Goal: Information Seeking & Learning: Learn about a topic

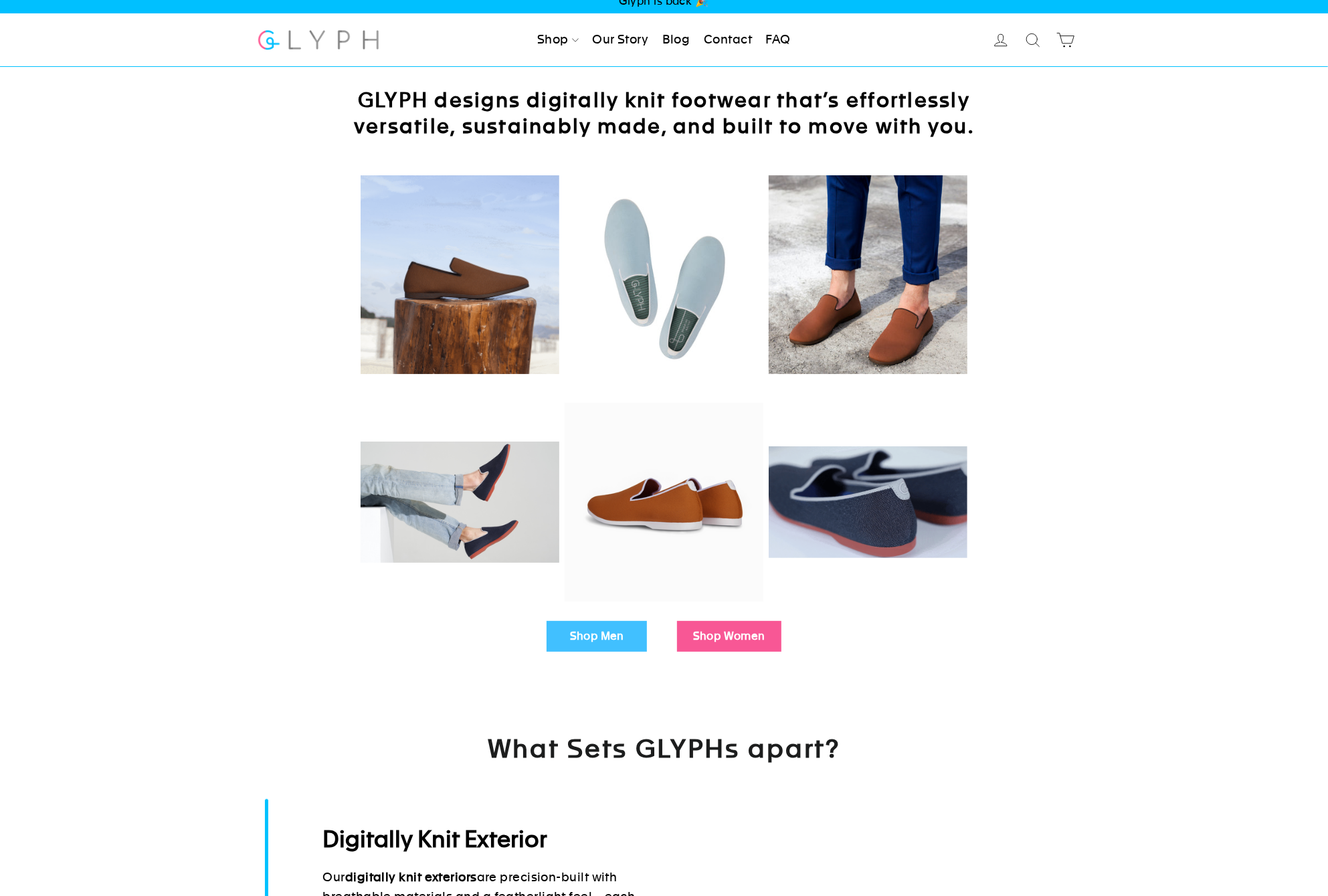
scroll to position [14, 0]
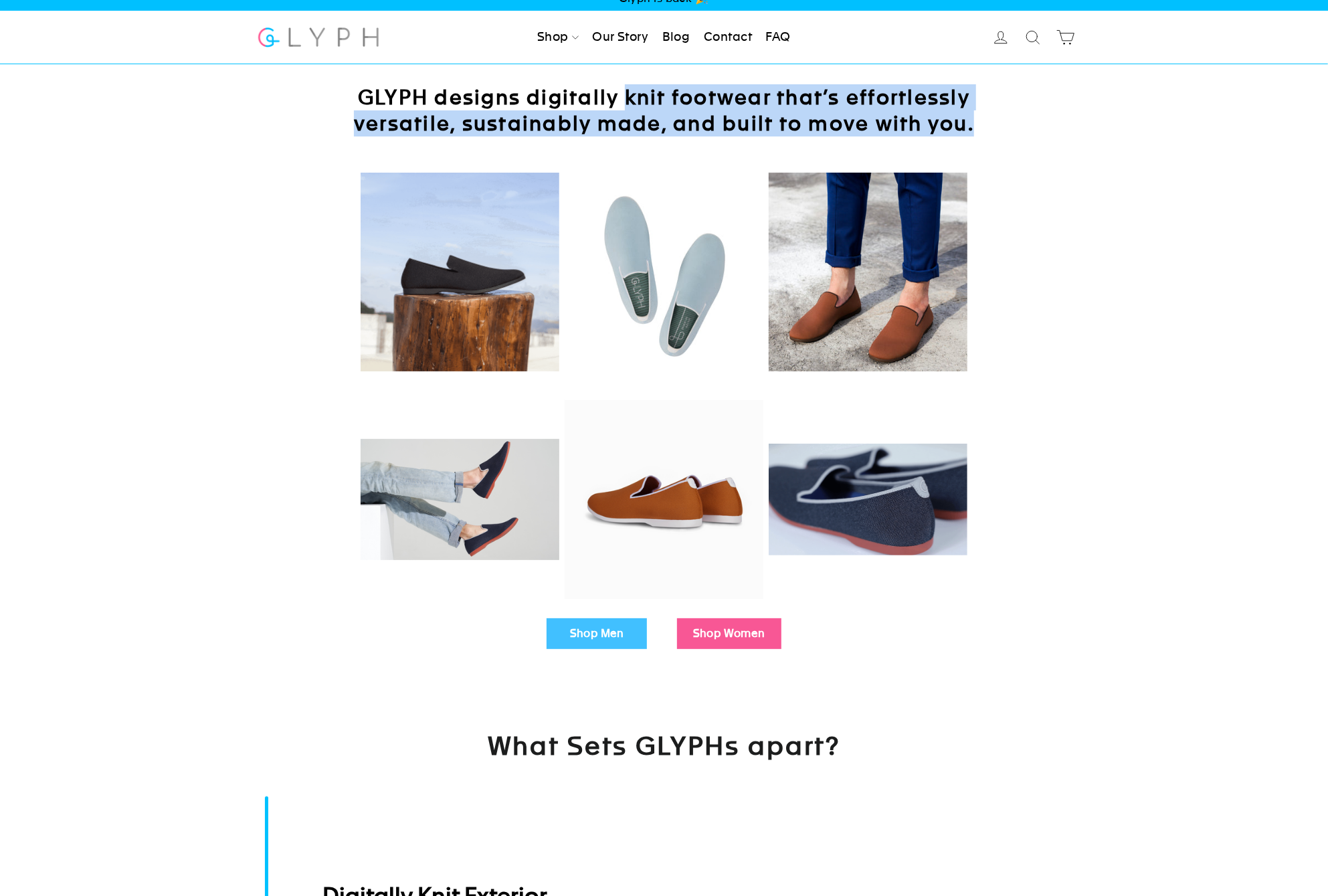
drag, startPoint x: 649, startPoint y: 100, endPoint x: 974, endPoint y: 116, distance: 325.4
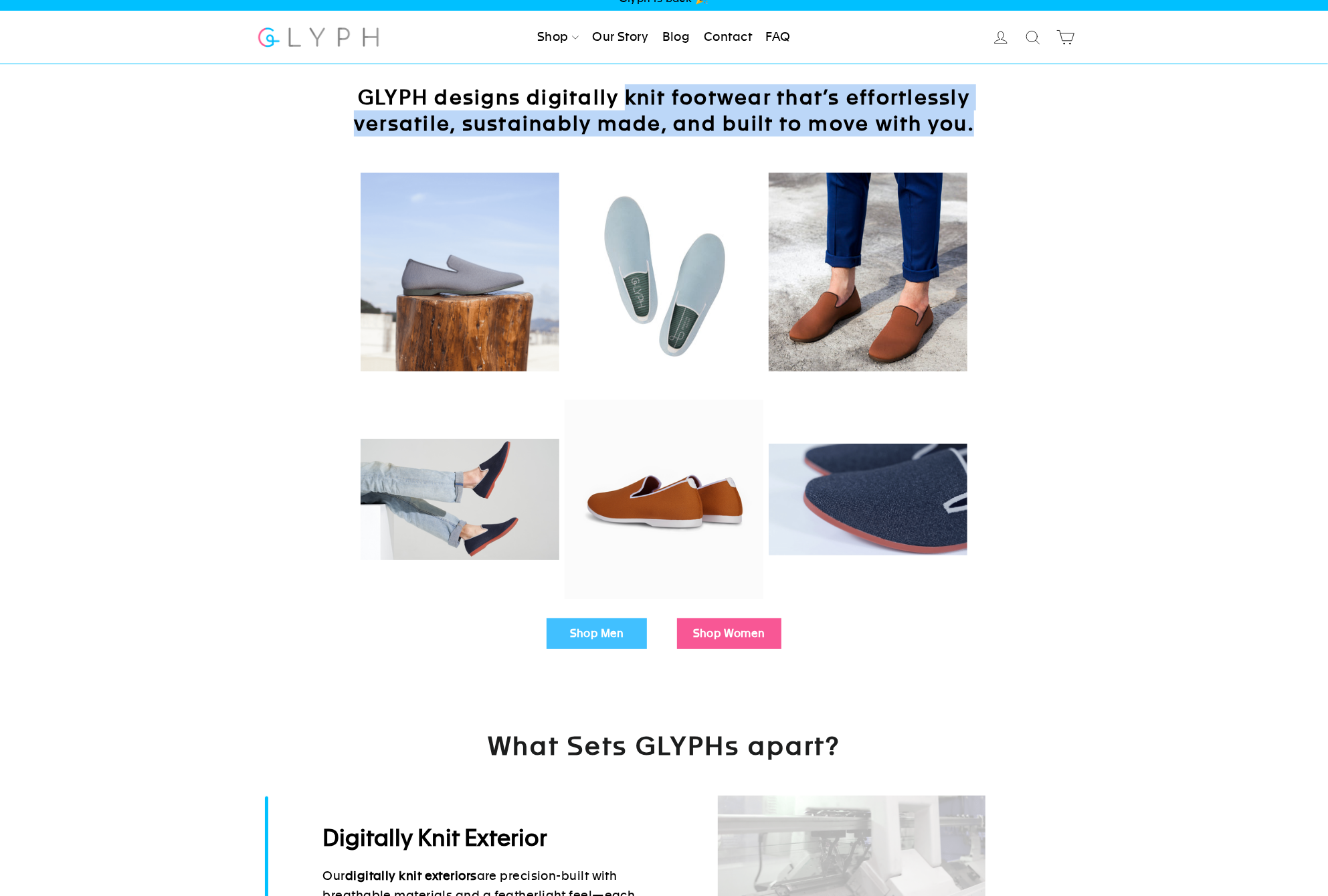
click at [971, 116] on h2 "GLYPH designs digitally knit footwear that’s effortlessly versatile, sustainabl…" at bounding box center [664, 111] width 669 height 52
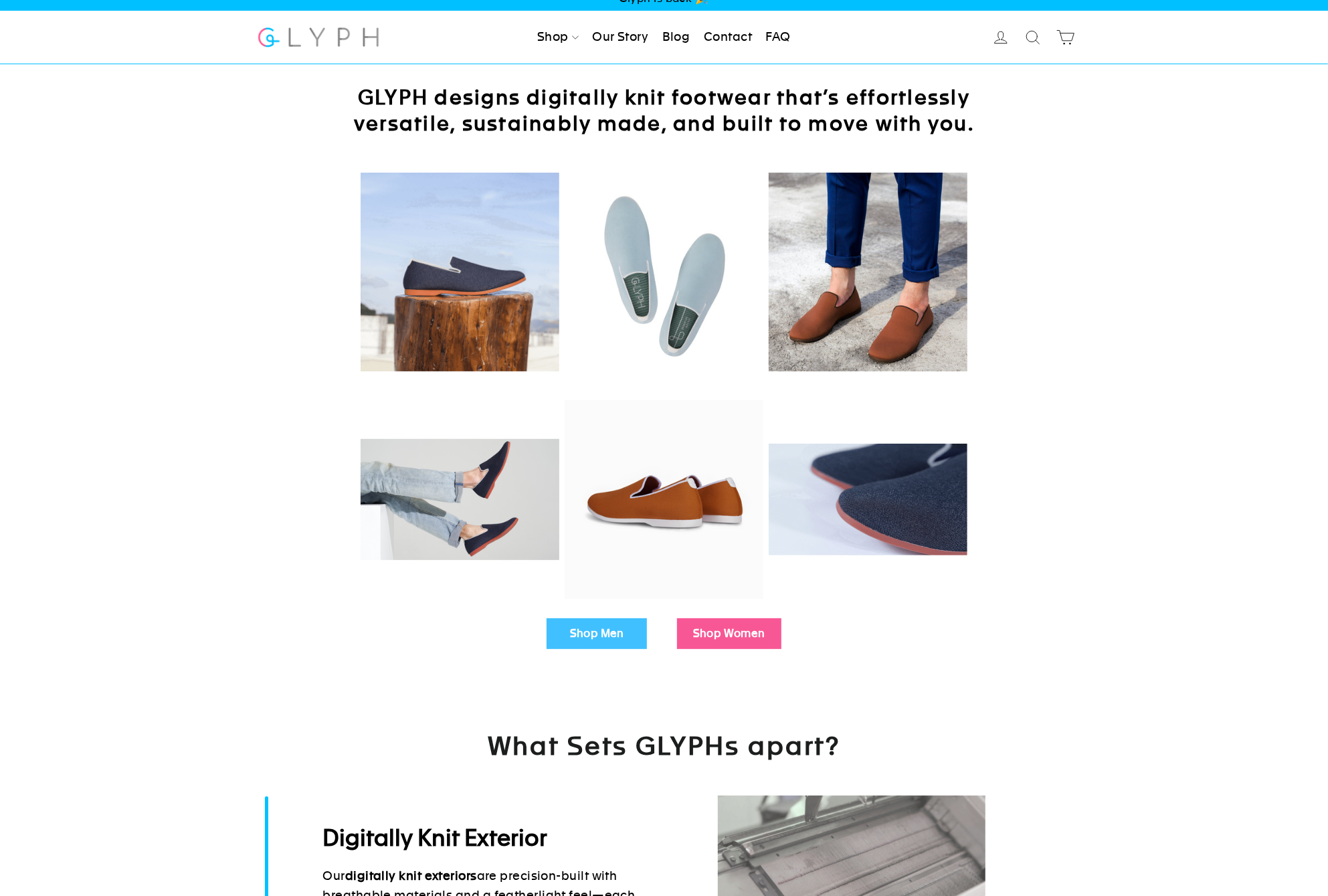
drag, startPoint x: 977, startPoint y: 117, endPoint x: 997, endPoint y: 137, distance: 28.3
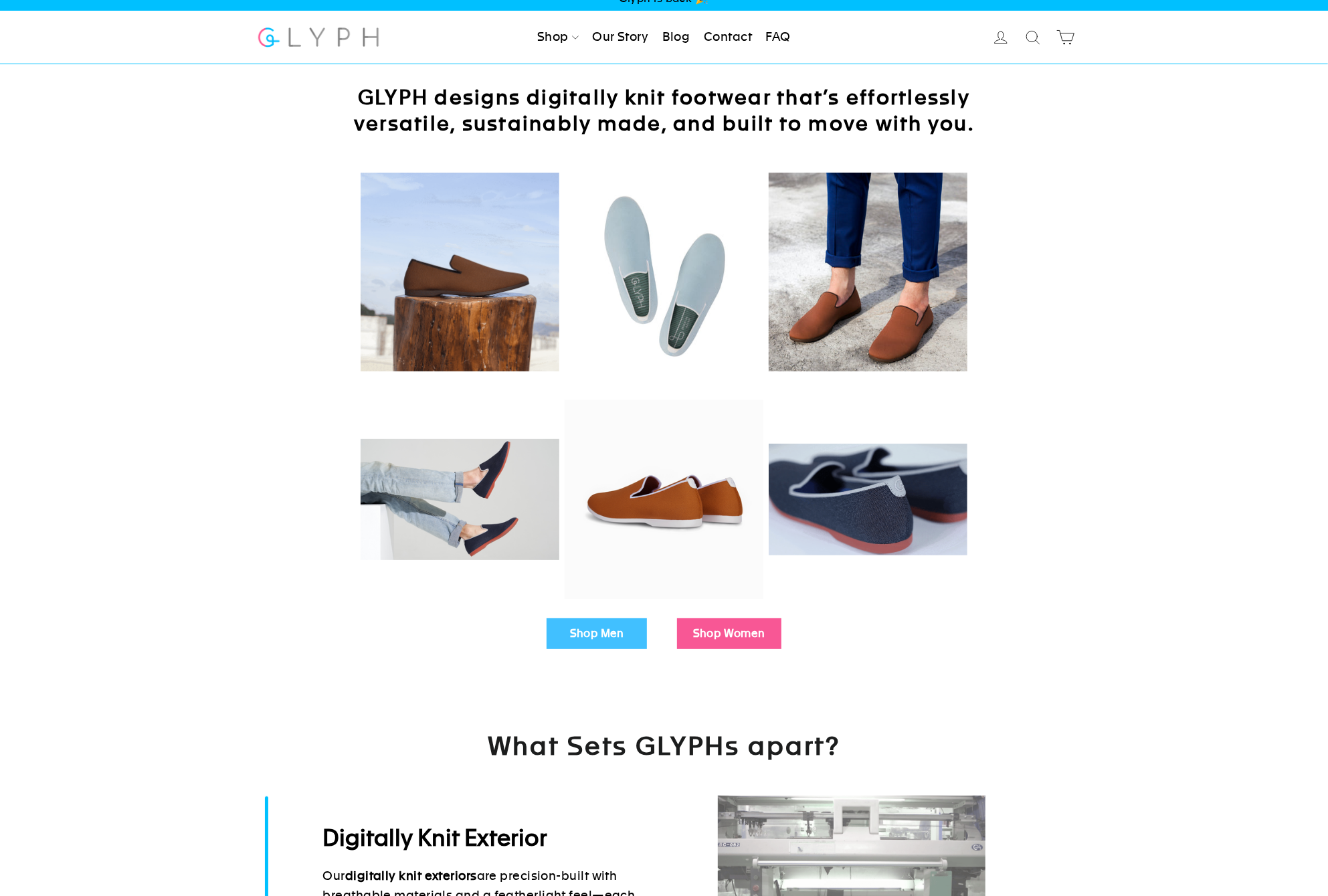
click at [977, 117] on h2 "GLYPH designs digitally knit footwear that’s effortlessly versatile, sustainabl…" at bounding box center [664, 111] width 669 height 52
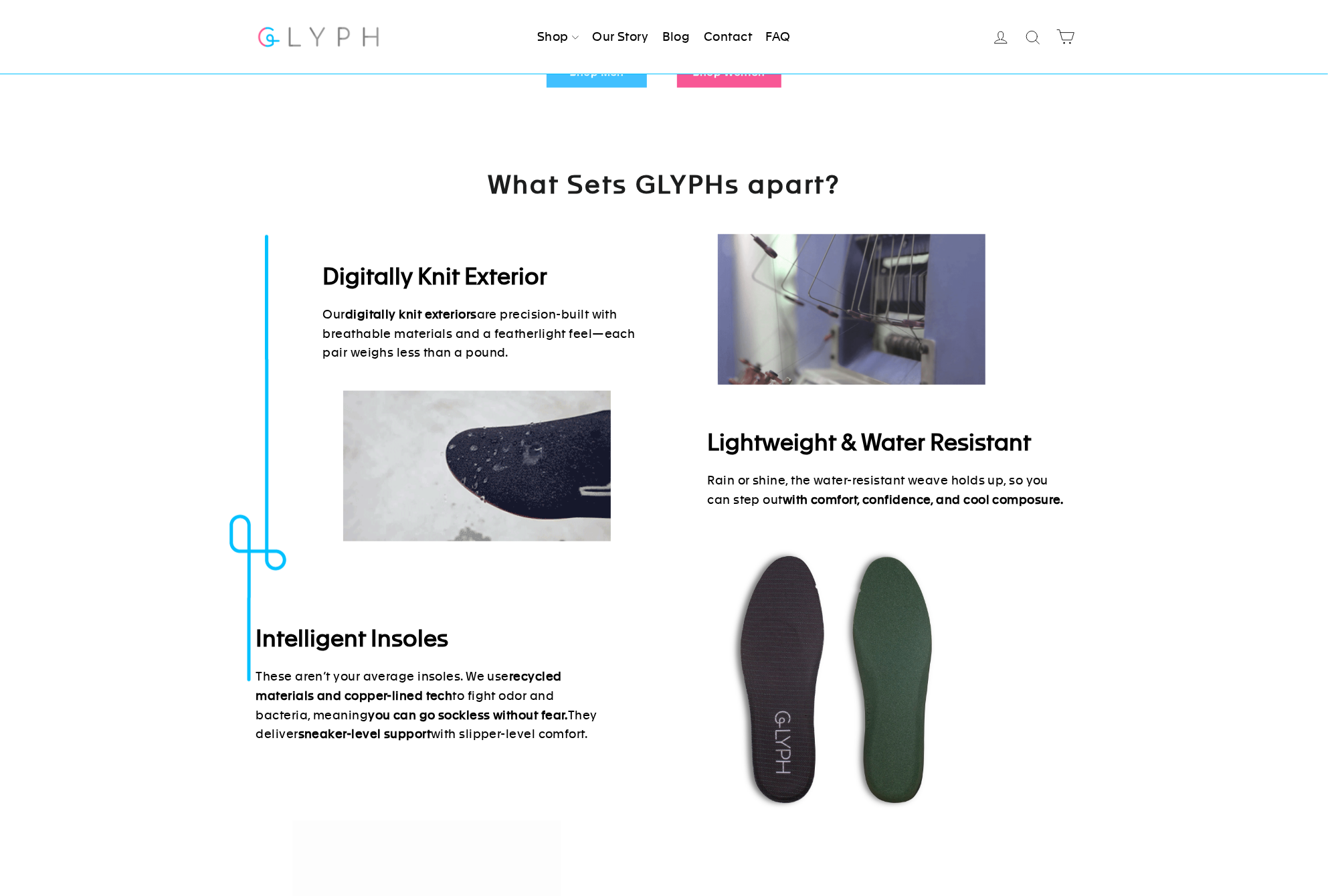
scroll to position [602, 0]
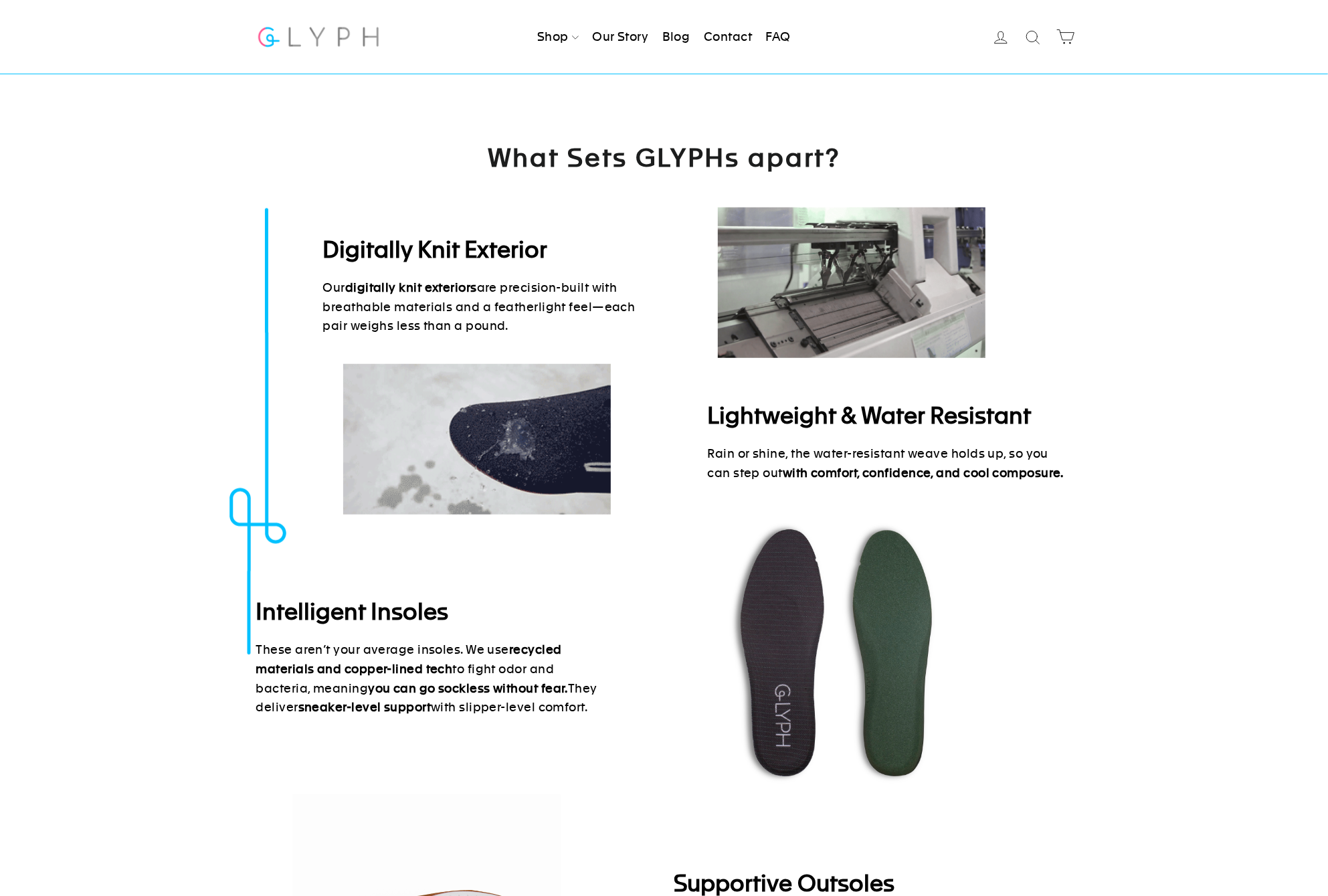
drag, startPoint x: 373, startPoint y: 609, endPoint x: 653, endPoint y: 719, distance: 300.8
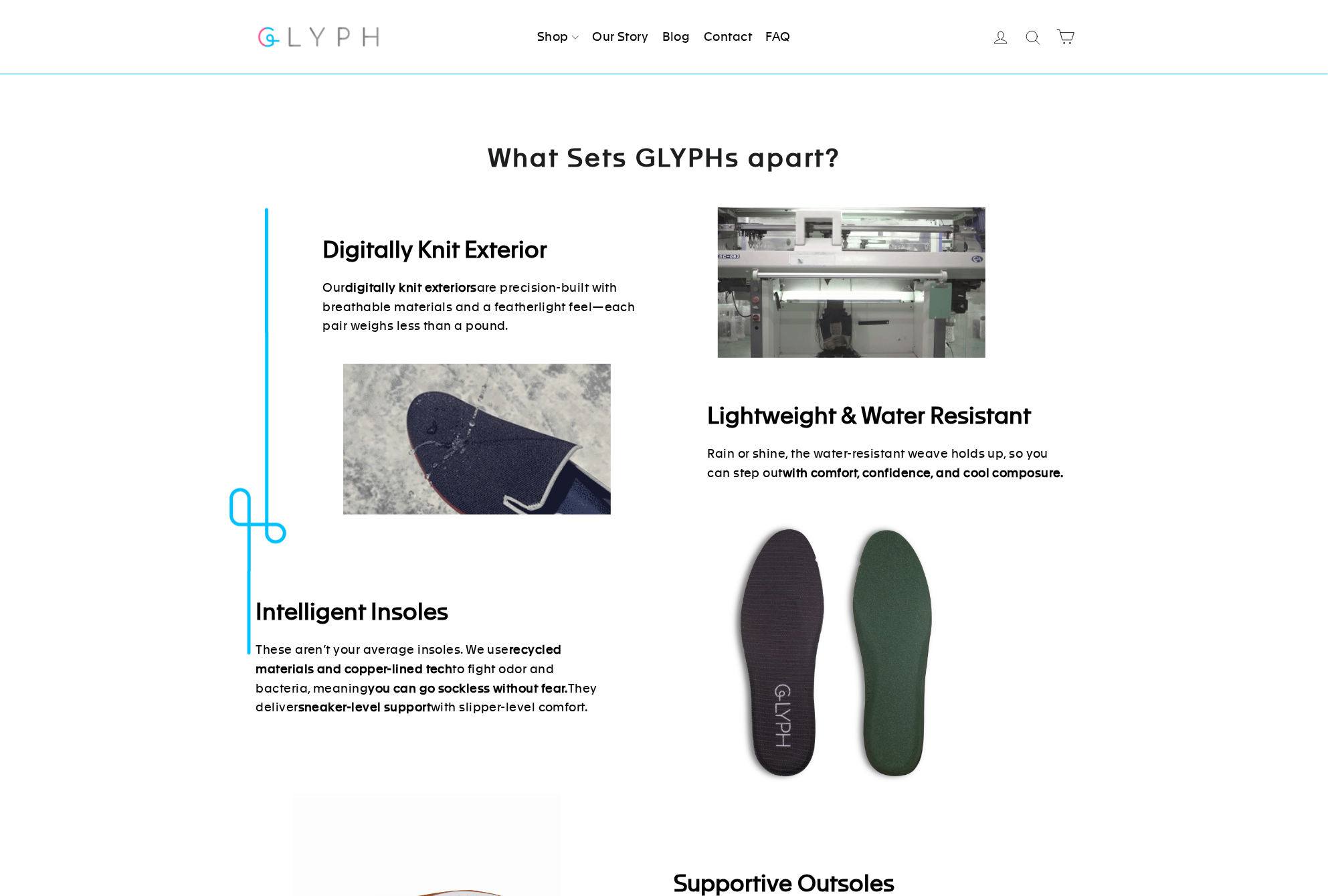
click at [647, 720] on div "Intelligent Insoles These aren’t your average insoles. We use recycled material…" at bounding box center [460, 657] width 408 height 173
drag, startPoint x: 619, startPoint y: 708, endPoint x: 697, endPoint y: 699, distance: 78.5
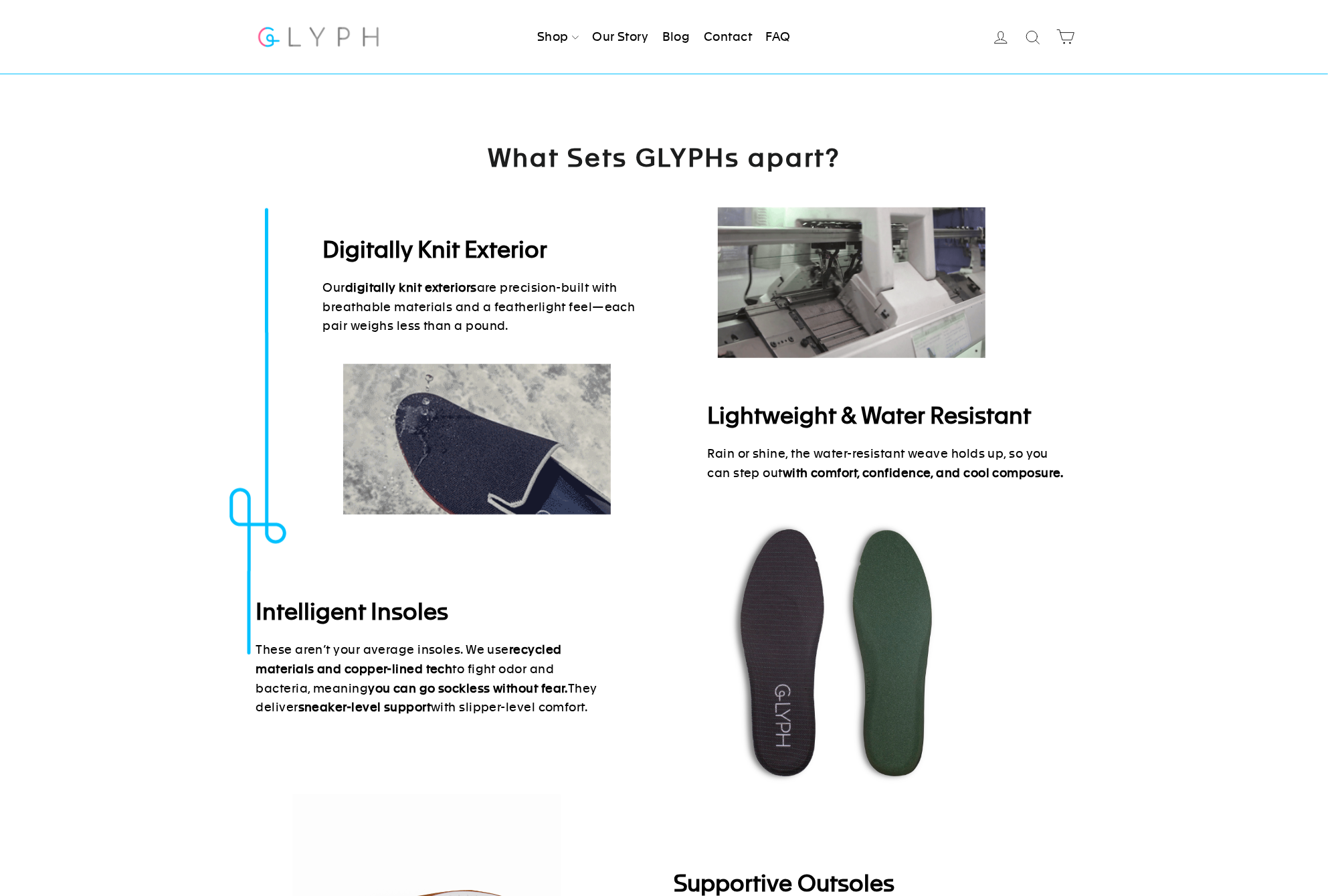
click at [619, 708] on div "Intelligent Insoles These aren’t your average insoles. We use recycled material…" at bounding box center [460, 657] width 408 height 173
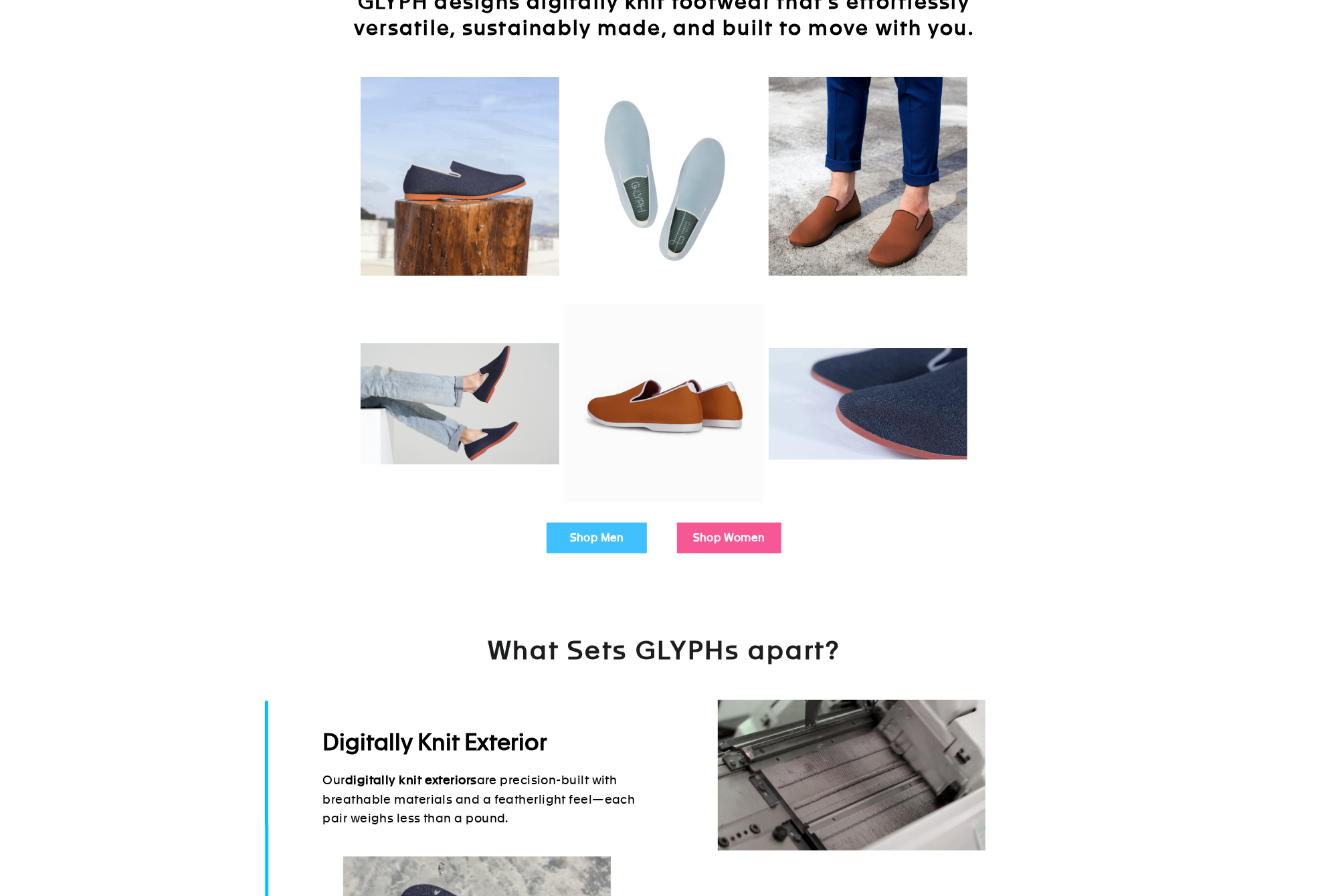
scroll to position [0, 0]
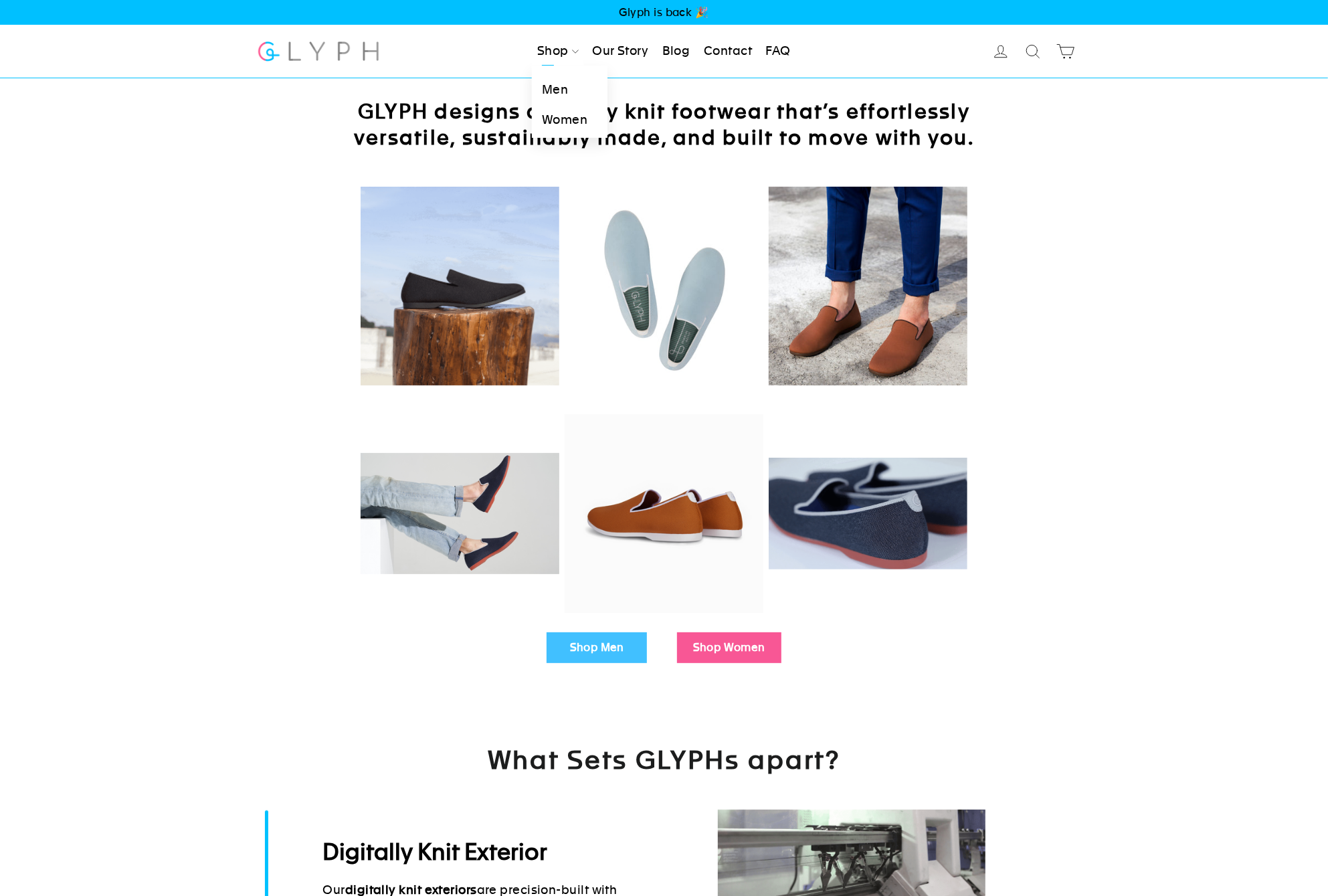
click at [560, 89] on link "Men" at bounding box center [569, 90] width 75 height 30
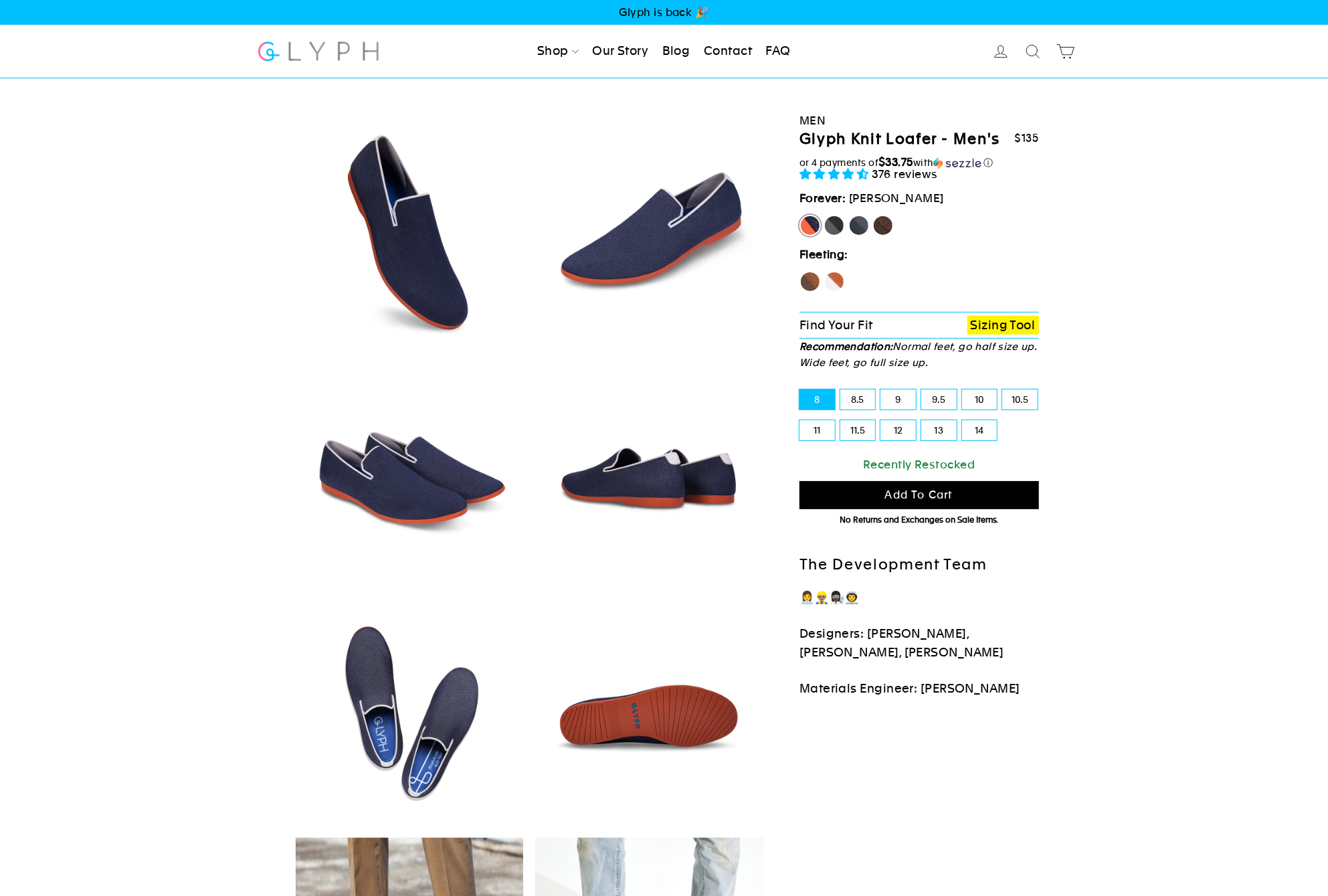
select select "highest-rating"
click at [938, 432] on label "13" at bounding box center [939, 430] width 36 height 20
click at [922, 421] on input "13" at bounding box center [921, 420] width 1 height 1
radio input "true"
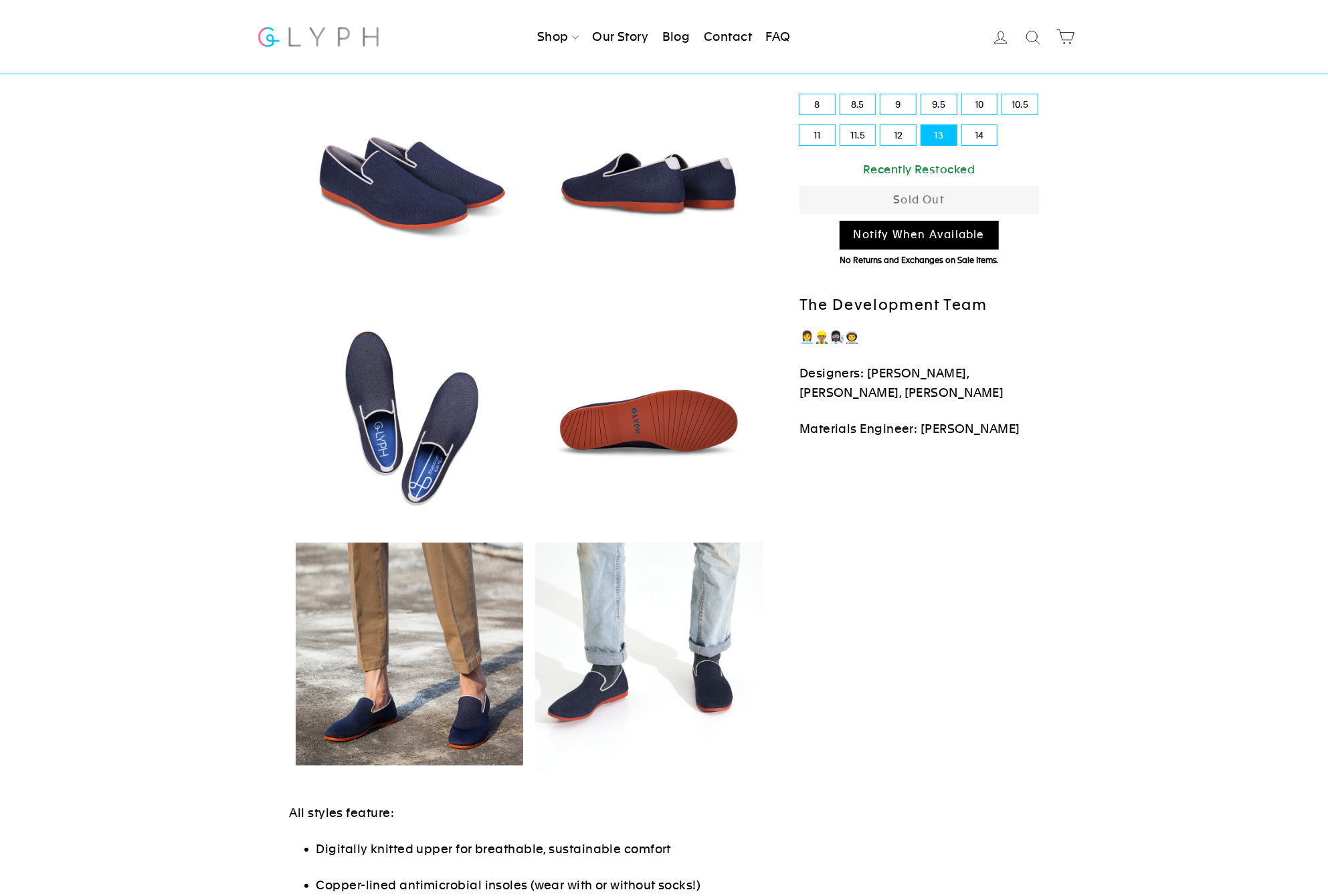
scroll to position [172, 0]
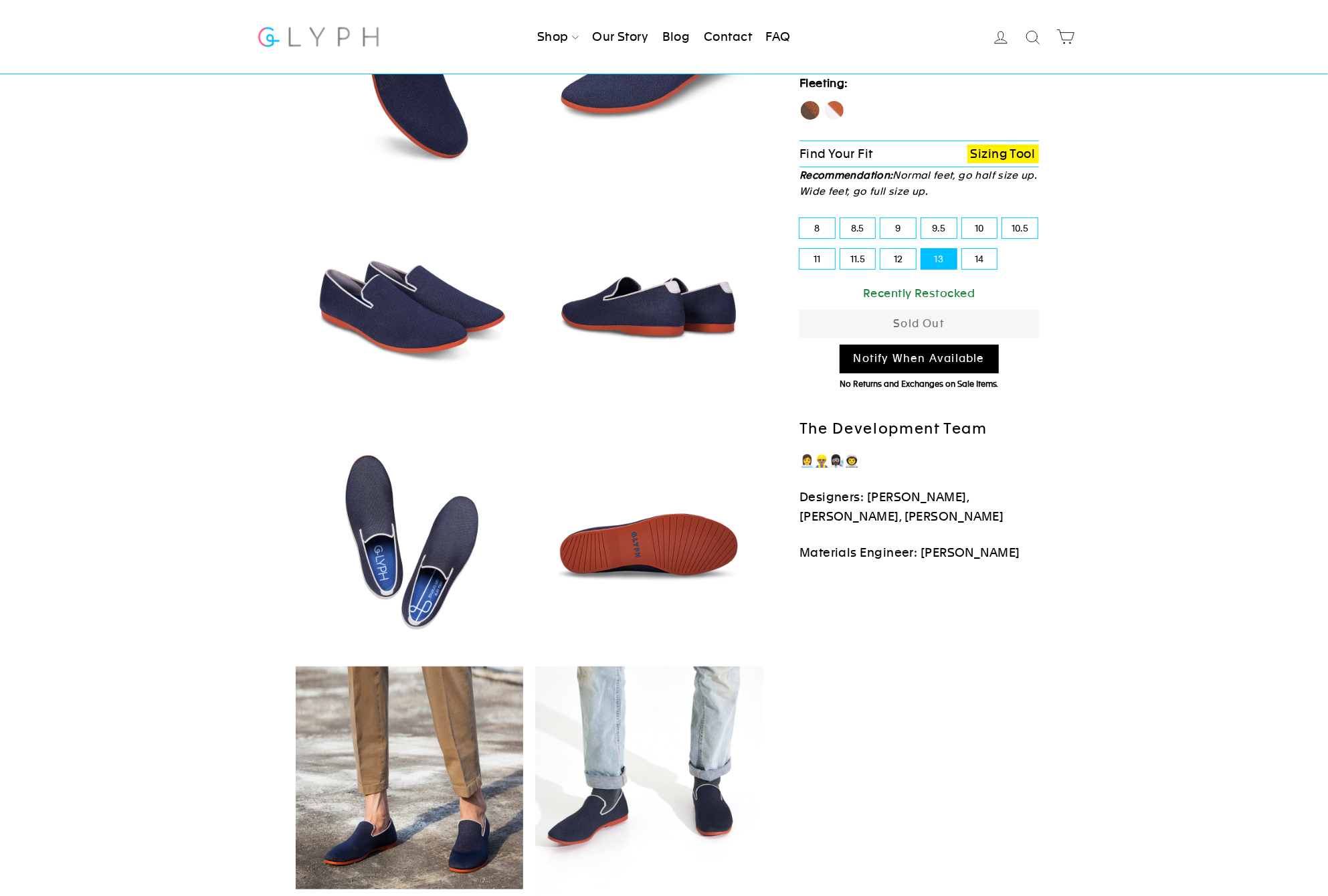
click at [822, 227] on label "8" at bounding box center [817, 228] width 36 height 20
click at [801, 219] on input "8" at bounding box center [800, 218] width 1 height 1
radio input "true"
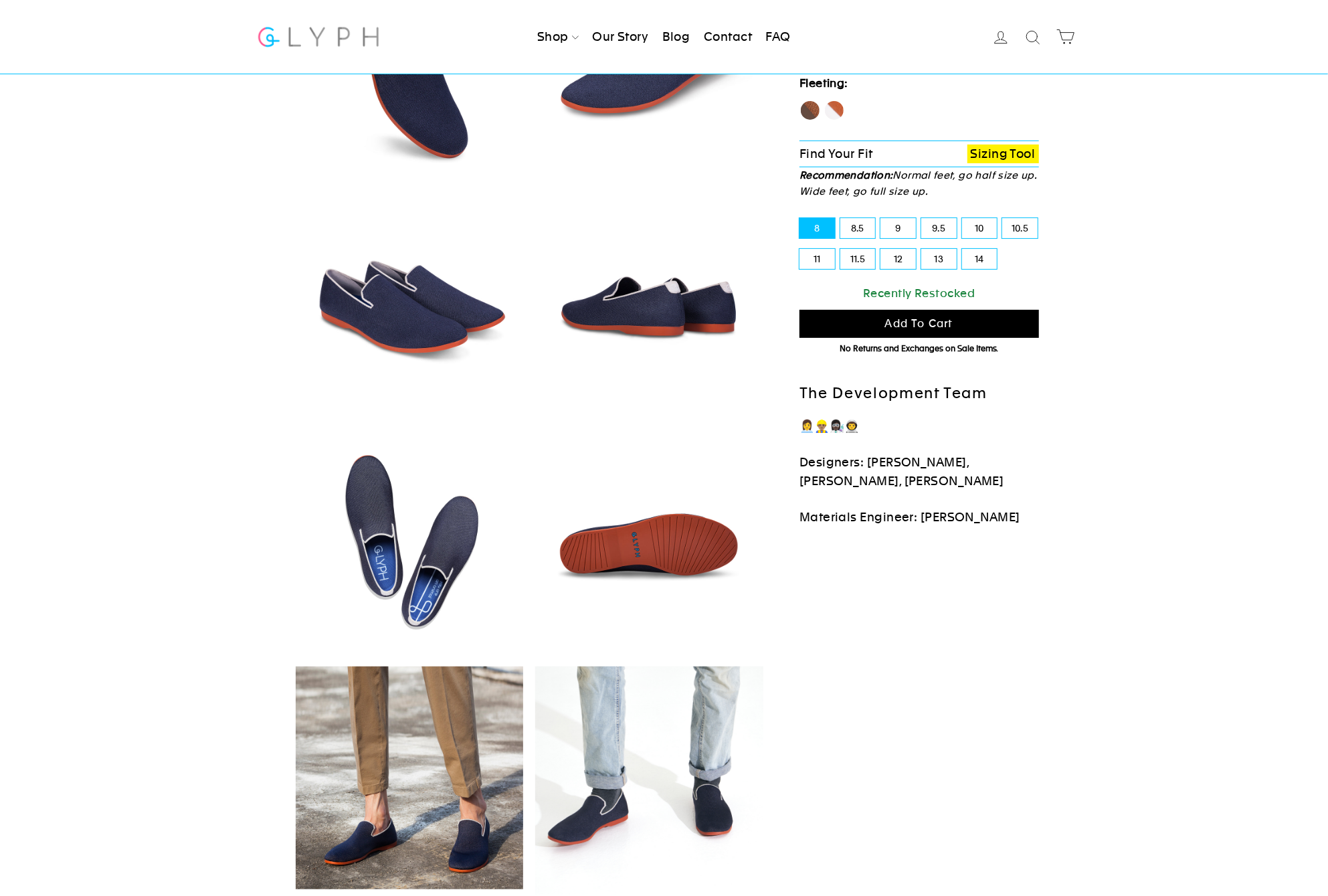
click at [923, 227] on label "9.5" at bounding box center [939, 228] width 36 height 20
click at [922, 219] on input "9.5" at bounding box center [921, 218] width 1 height 1
radio input "true"
click at [981, 221] on label "10" at bounding box center [980, 228] width 36 height 20
click at [963, 219] on input "10" at bounding box center [962, 218] width 1 height 1
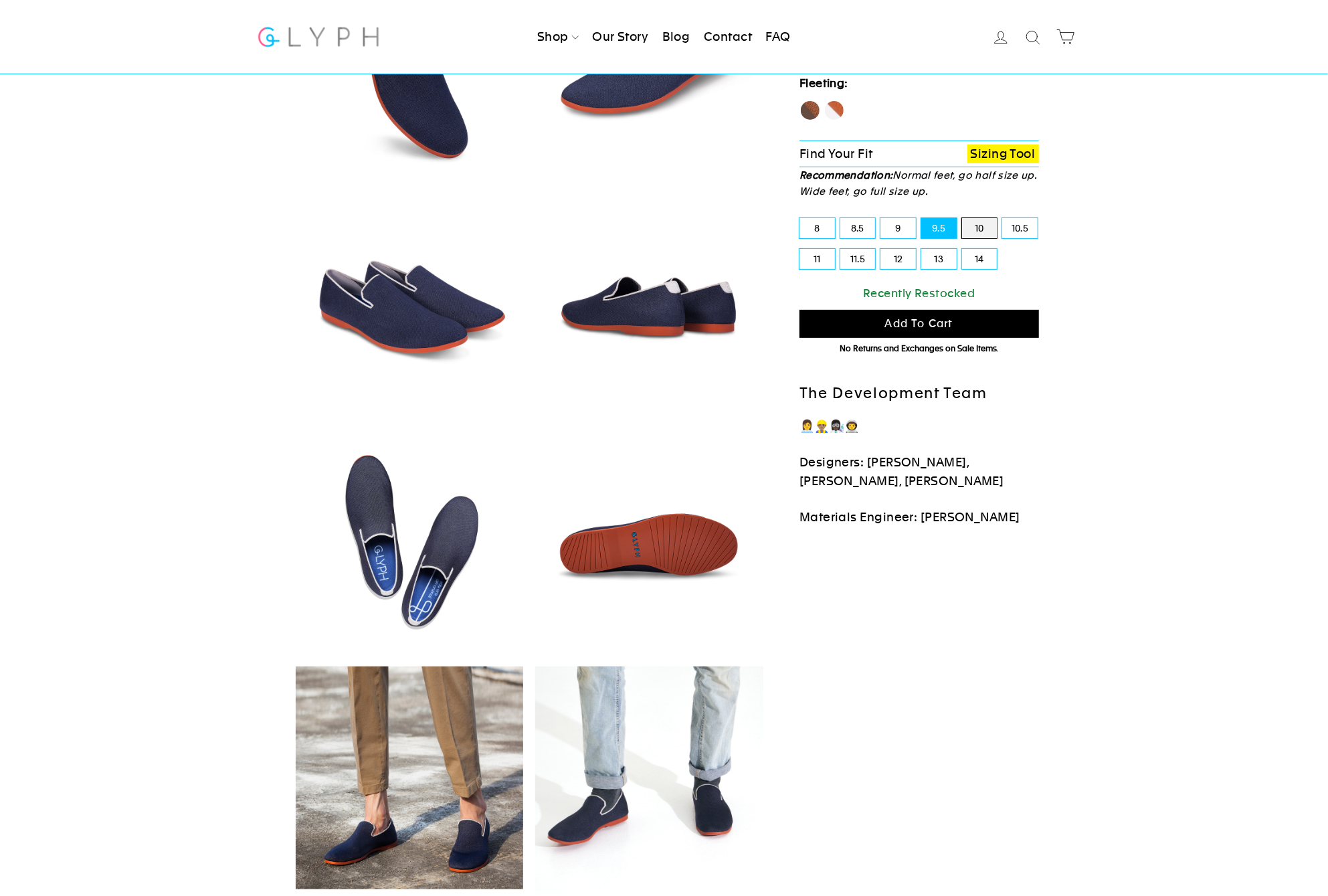
radio input "true"
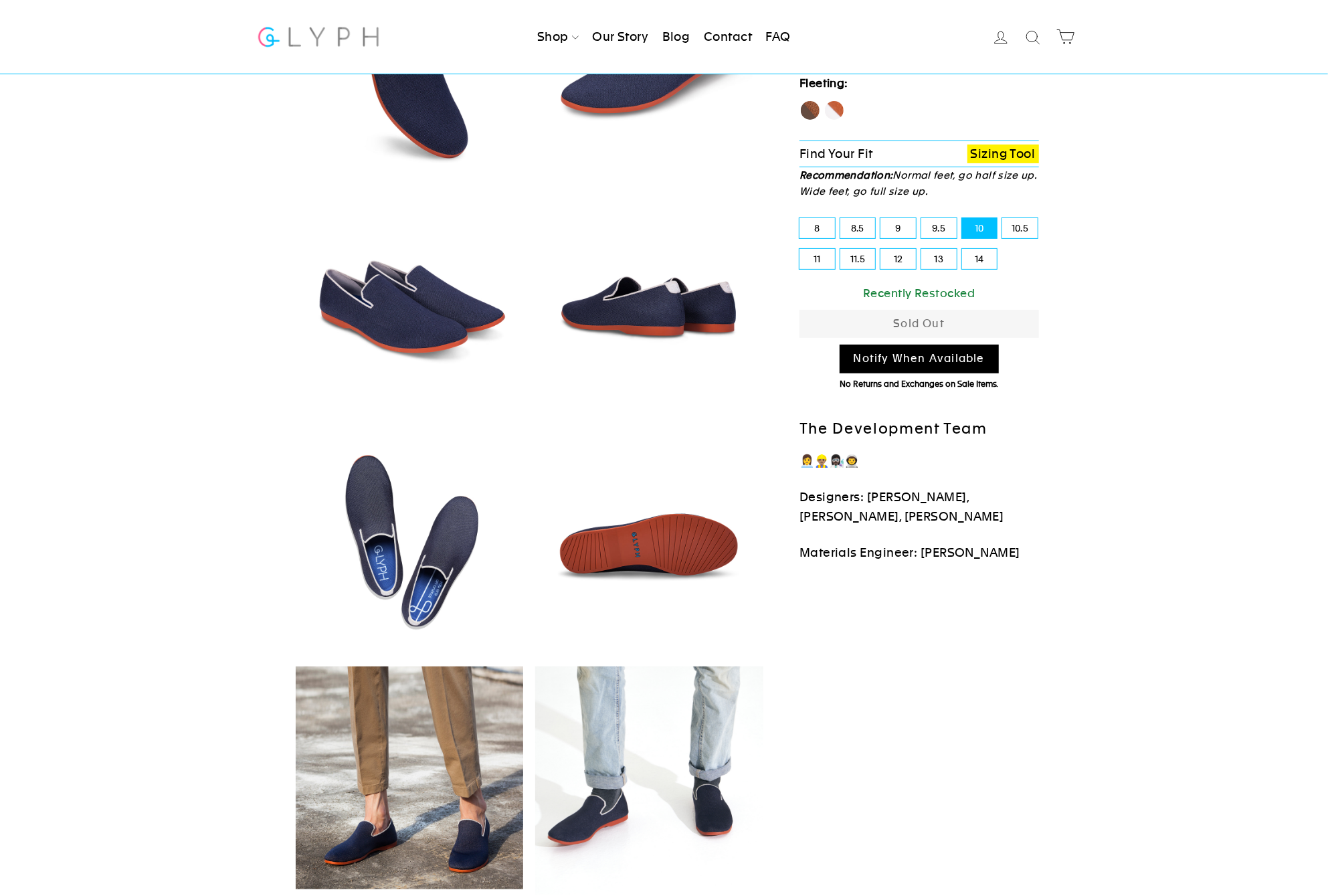
click at [885, 262] on label "12" at bounding box center [899, 259] width 36 height 20
click at [882, 249] on input "12" at bounding box center [881, 249] width 1 height 1
radio input "true"
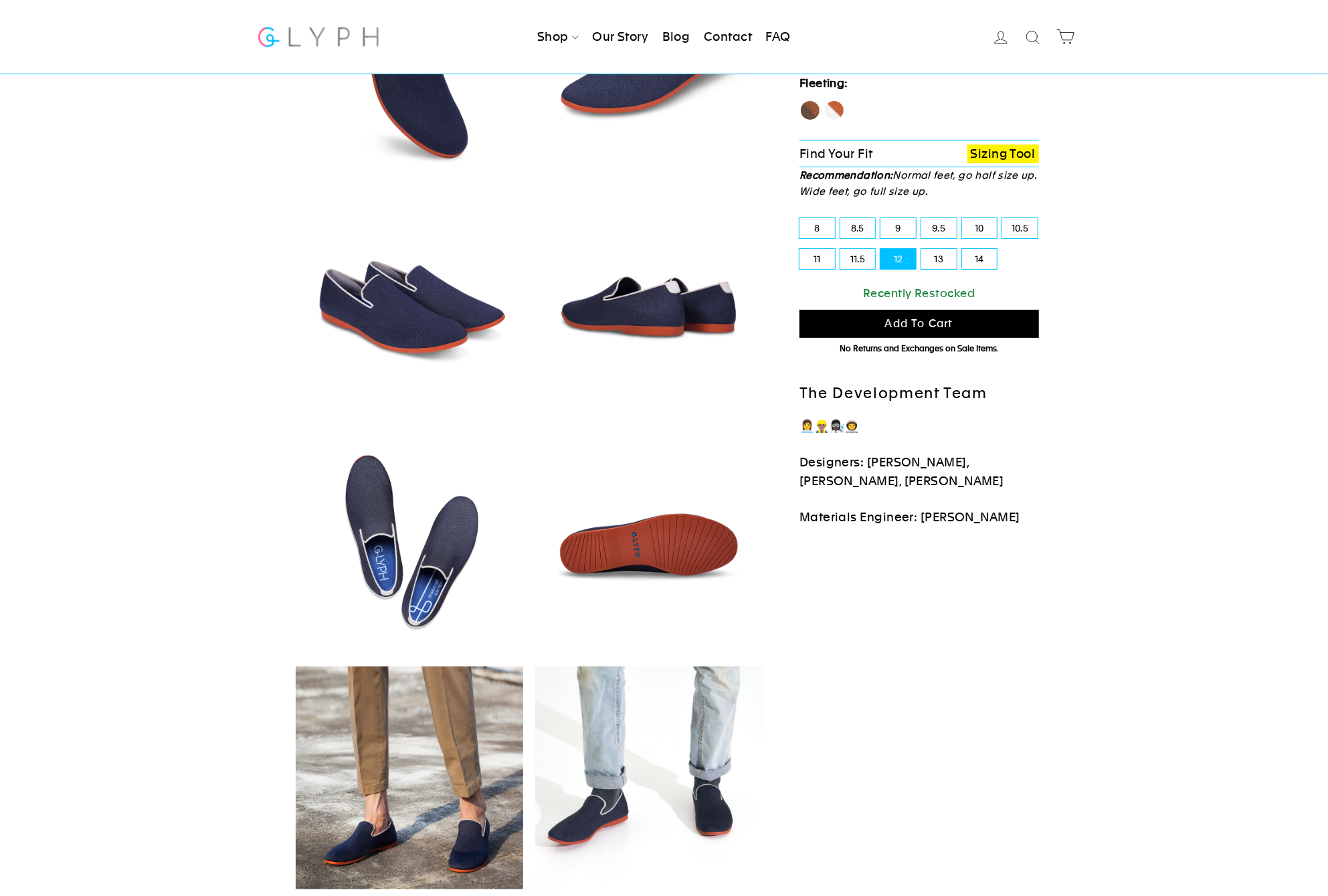
click at [985, 262] on label "14" at bounding box center [980, 259] width 36 height 20
click at [963, 249] on input "14" at bounding box center [962, 249] width 1 height 1
radio input "true"
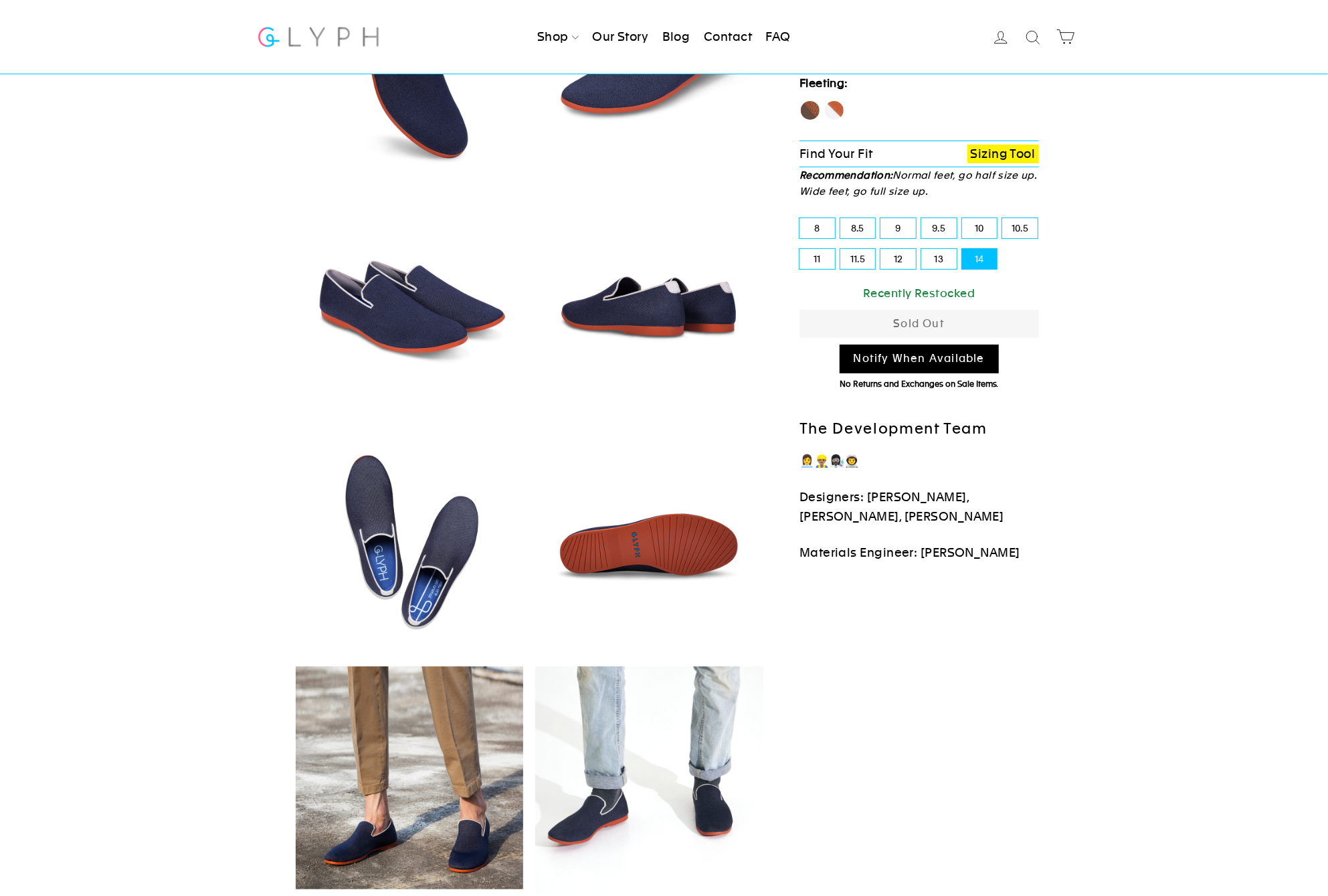
drag, startPoint x: 917, startPoint y: 265, endPoint x: 925, endPoint y: 265, distance: 8.0
click at [917, 265] on div "12" at bounding box center [899, 259] width 41 height 30
drag, startPoint x: 932, startPoint y: 265, endPoint x: 916, endPoint y: 259, distance: 17.1
click at [932, 265] on label "13" at bounding box center [939, 259] width 36 height 20
click at [922, 249] on input "13" at bounding box center [921, 249] width 1 height 1
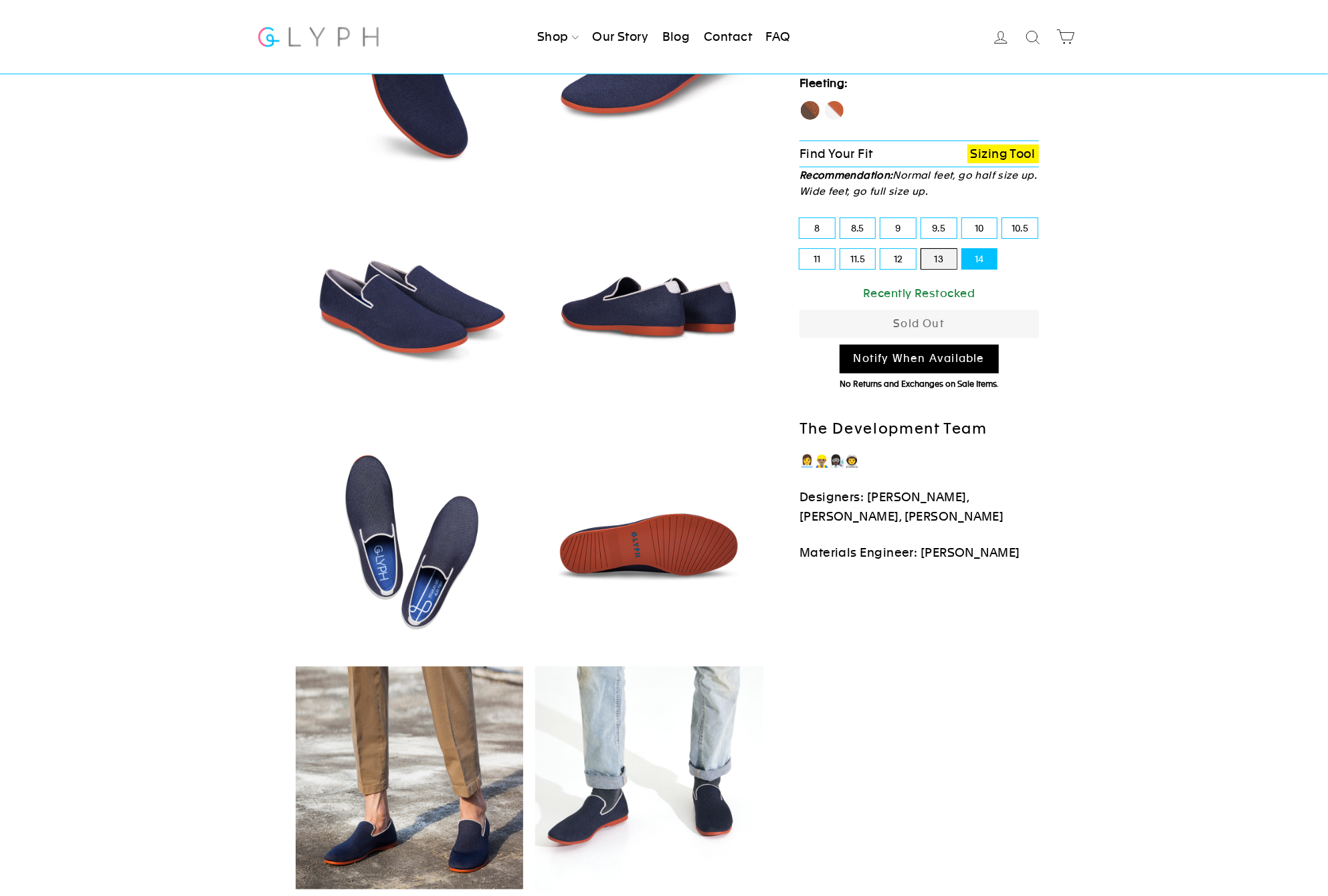
radio input "true"
click at [890, 260] on label "12" at bounding box center [899, 259] width 36 height 20
click at [882, 249] on input "12" at bounding box center [881, 249] width 1 height 1
radio input "true"
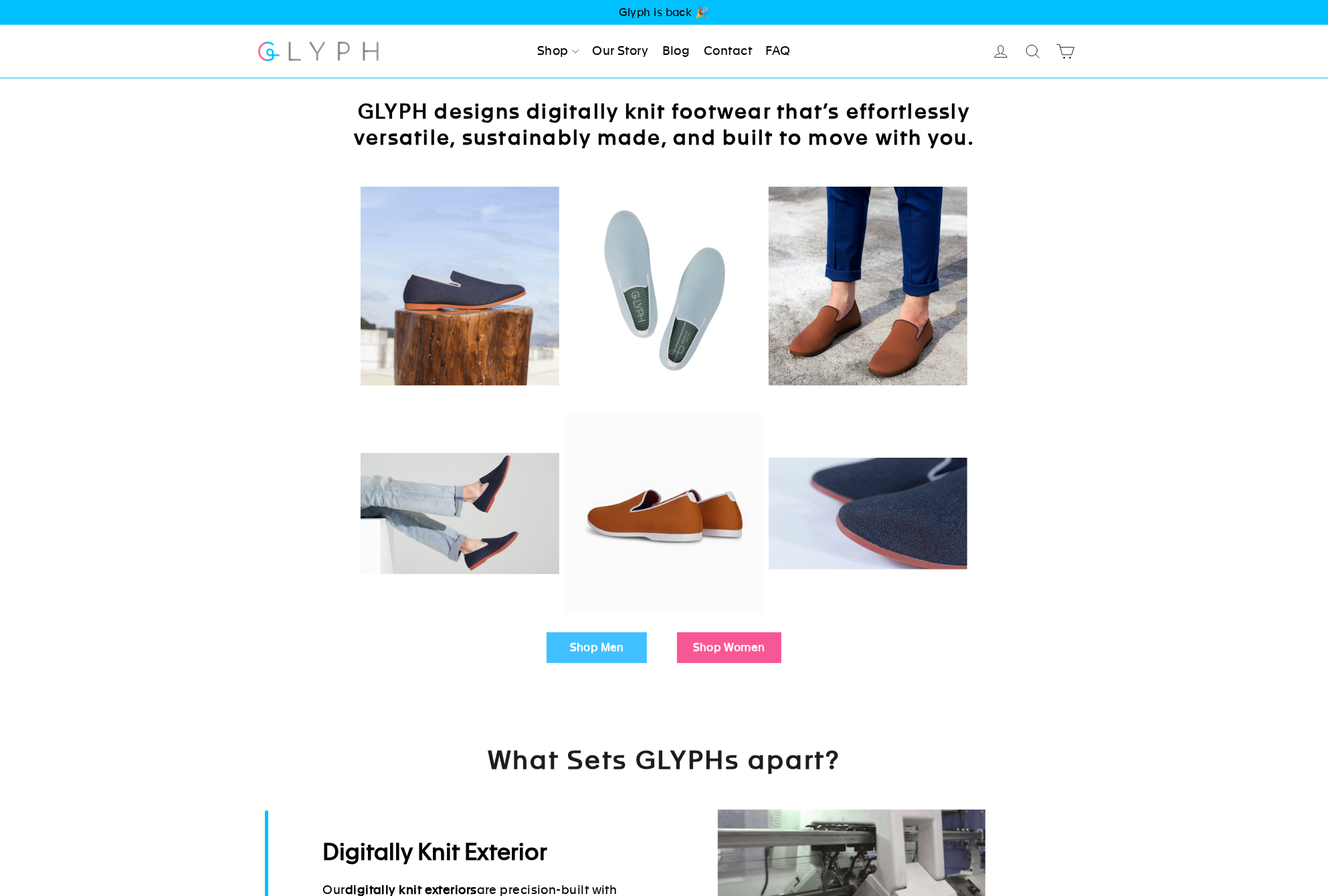
click at [621, 51] on link "Our Story" at bounding box center [620, 52] width 67 height 30
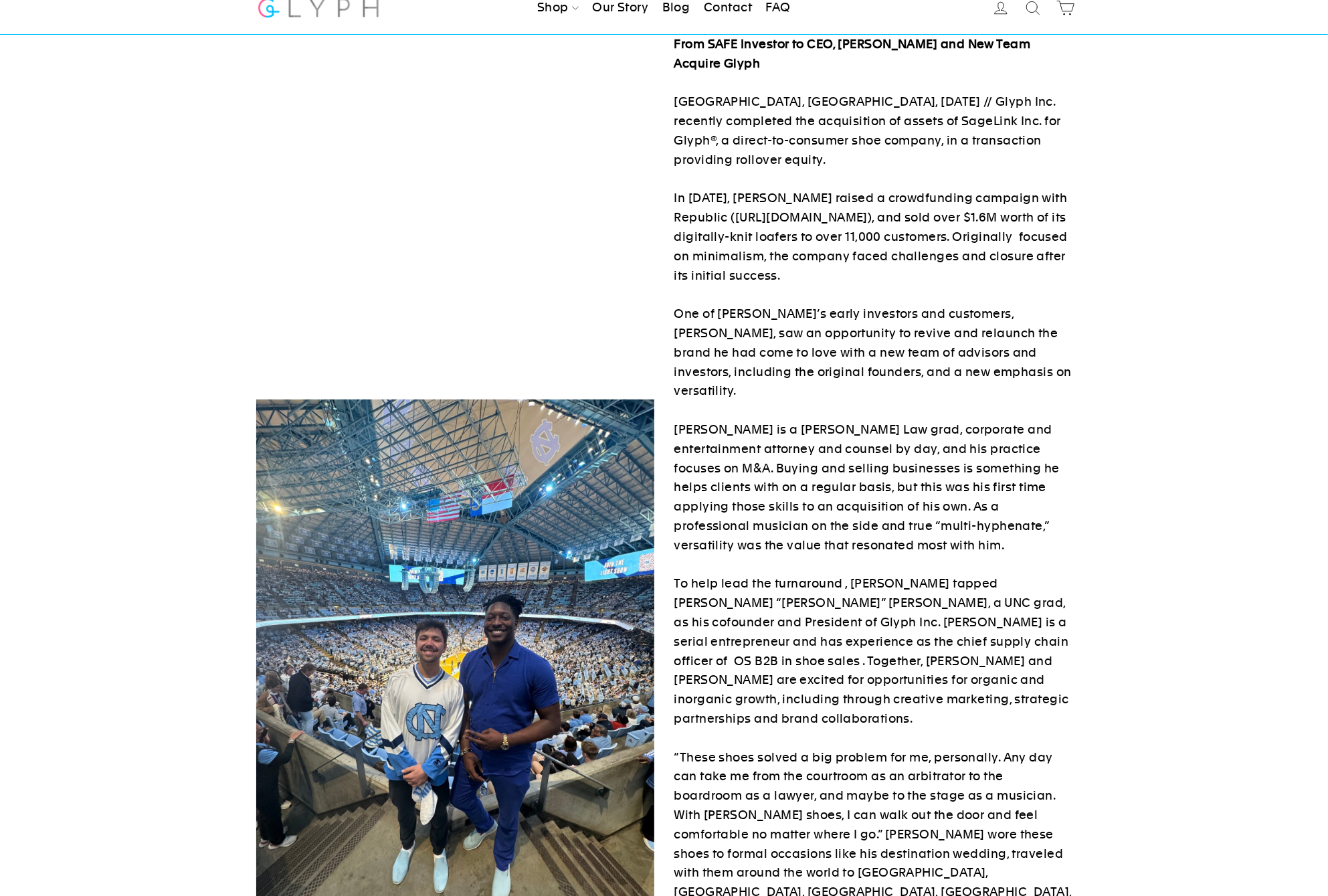
scroll to position [46, 0]
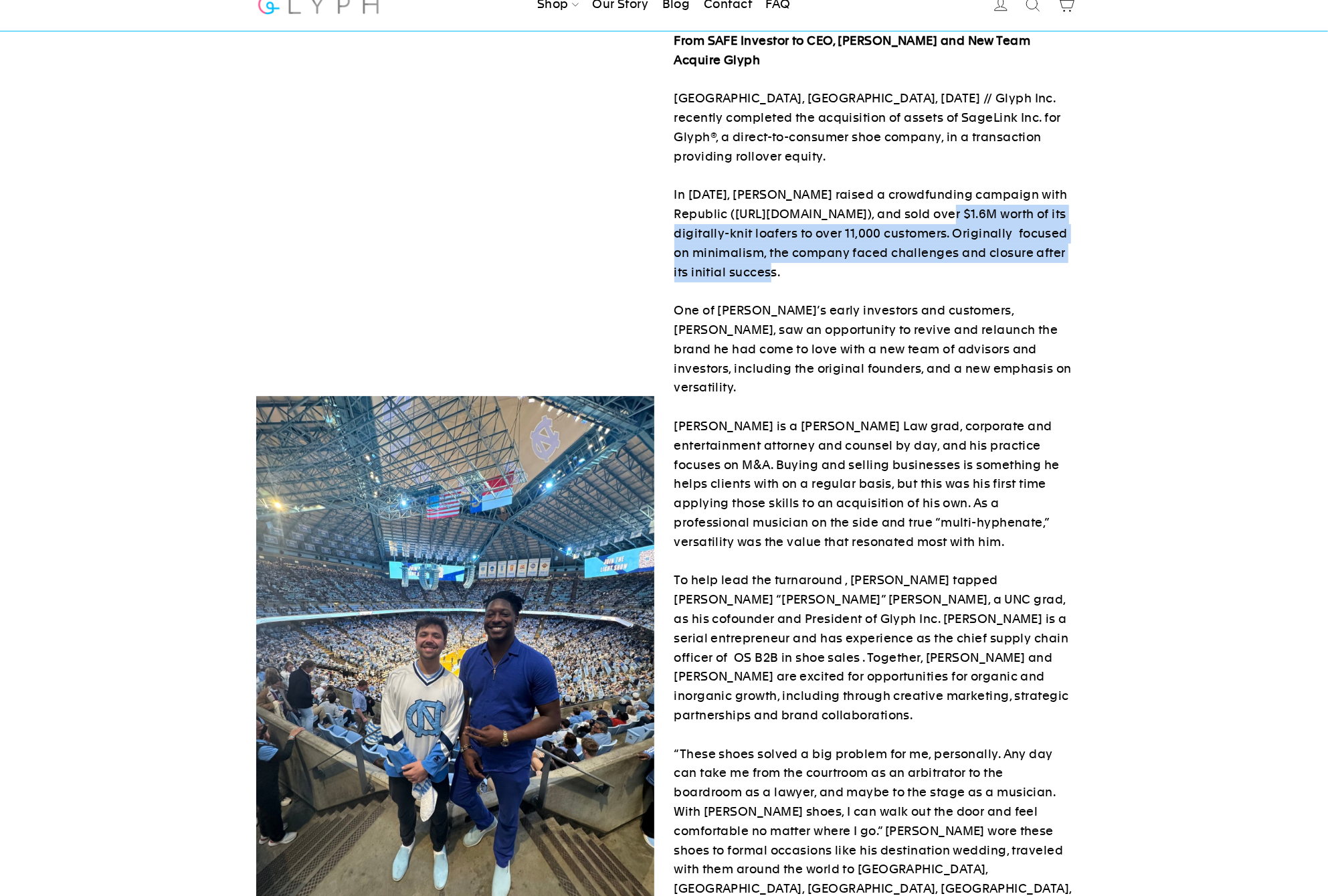
drag, startPoint x: 938, startPoint y: 218, endPoint x: 948, endPoint y: 265, distance: 48.1
click at [948, 268] on p "From SAFE Investor to CEO, Peter Singh and New Team Acquire Glyph RALEIGH, NC, …" at bounding box center [873, 571] width 398 height 1079
click at [948, 265] on p "From SAFE Investor to CEO, Peter Singh and New Team Acquire Glyph RALEIGH, NC, …" at bounding box center [873, 571] width 398 height 1079
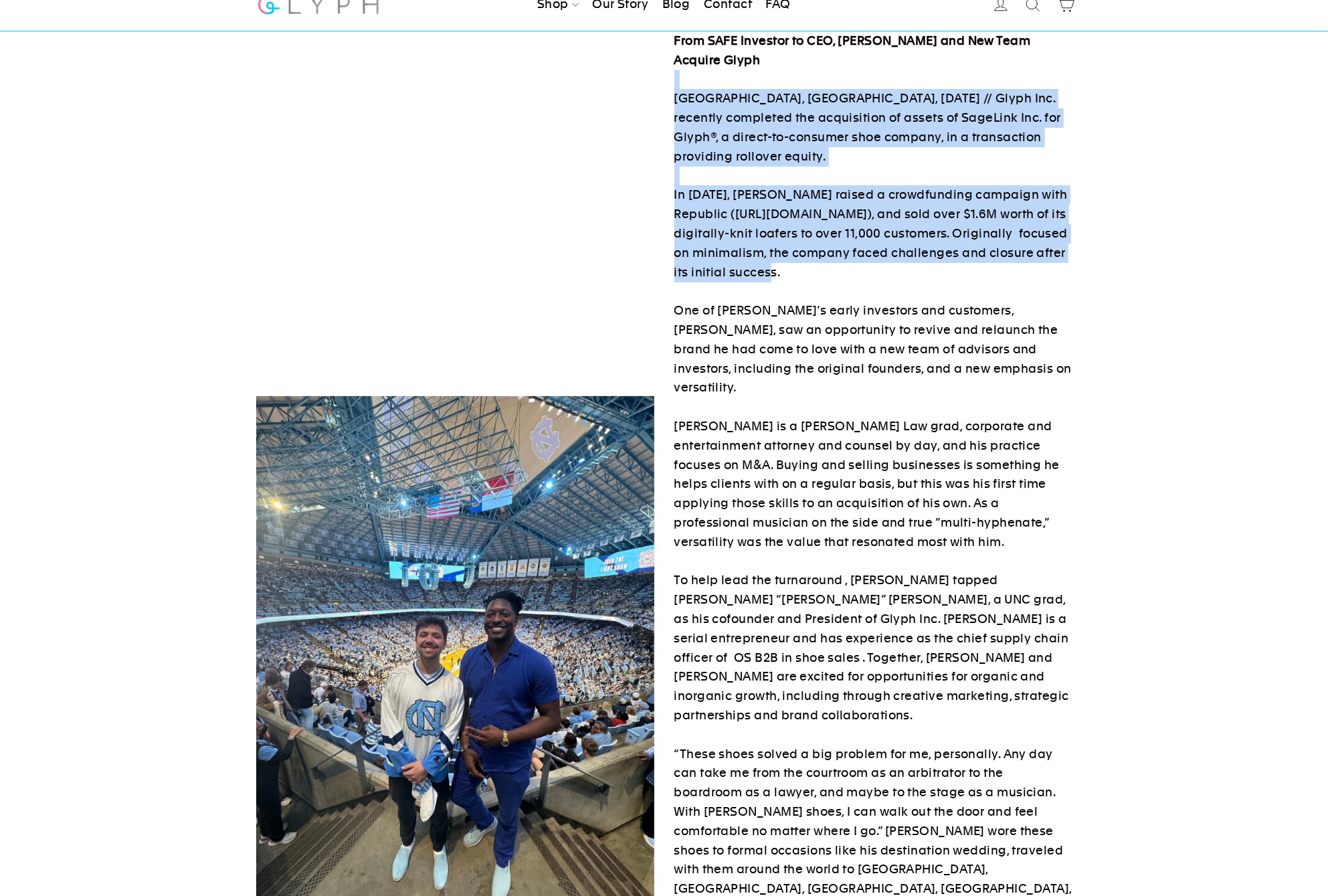
drag, startPoint x: 934, startPoint y: 278, endPoint x: 678, endPoint y: 82, distance: 322.4
click at [678, 82] on p "From SAFE Investor to CEO, Peter Singh and New Team Acquire Glyph RALEIGH, NC, …" at bounding box center [873, 571] width 398 height 1079
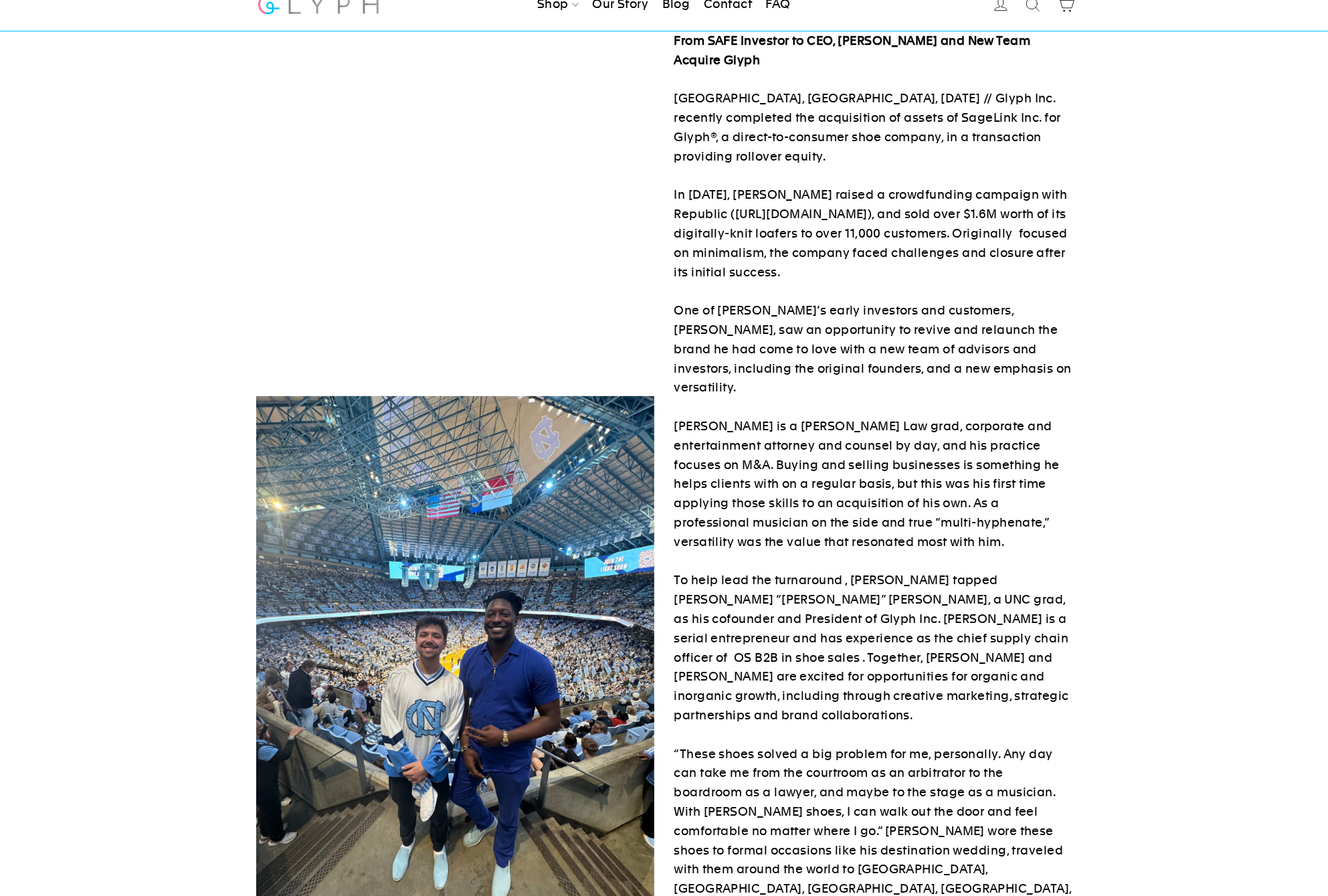
click at [870, 117] on p "From SAFE Investor to CEO, Peter Singh and New Team Acquire Glyph RALEIGH, NC, …" at bounding box center [873, 571] width 398 height 1079
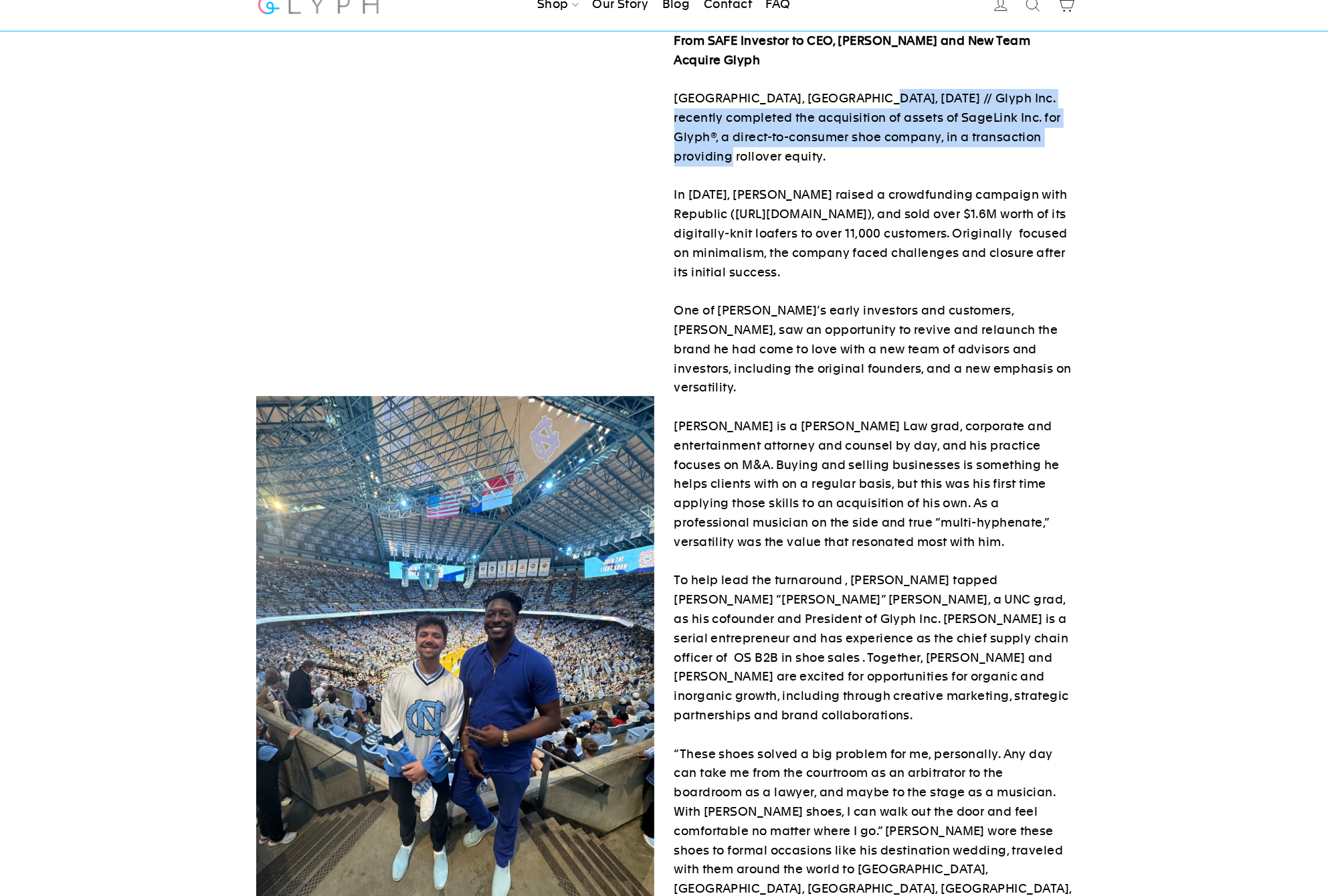
drag, startPoint x: 858, startPoint y: 101, endPoint x: 878, endPoint y: 156, distance: 58.5
click at [877, 158] on p "From SAFE Investor to CEO, Peter Singh and New Team Acquire Glyph RALEIGH, NC, …" at bounding box center [873, 571] width 398 height 1079
click at [878, 156] on p "From SAFE Investor to CEO, Peter Singh and New Team Acquire Glyph RALEIGH, NC, …" at bounding box center [873, 571] width 398 height 1079
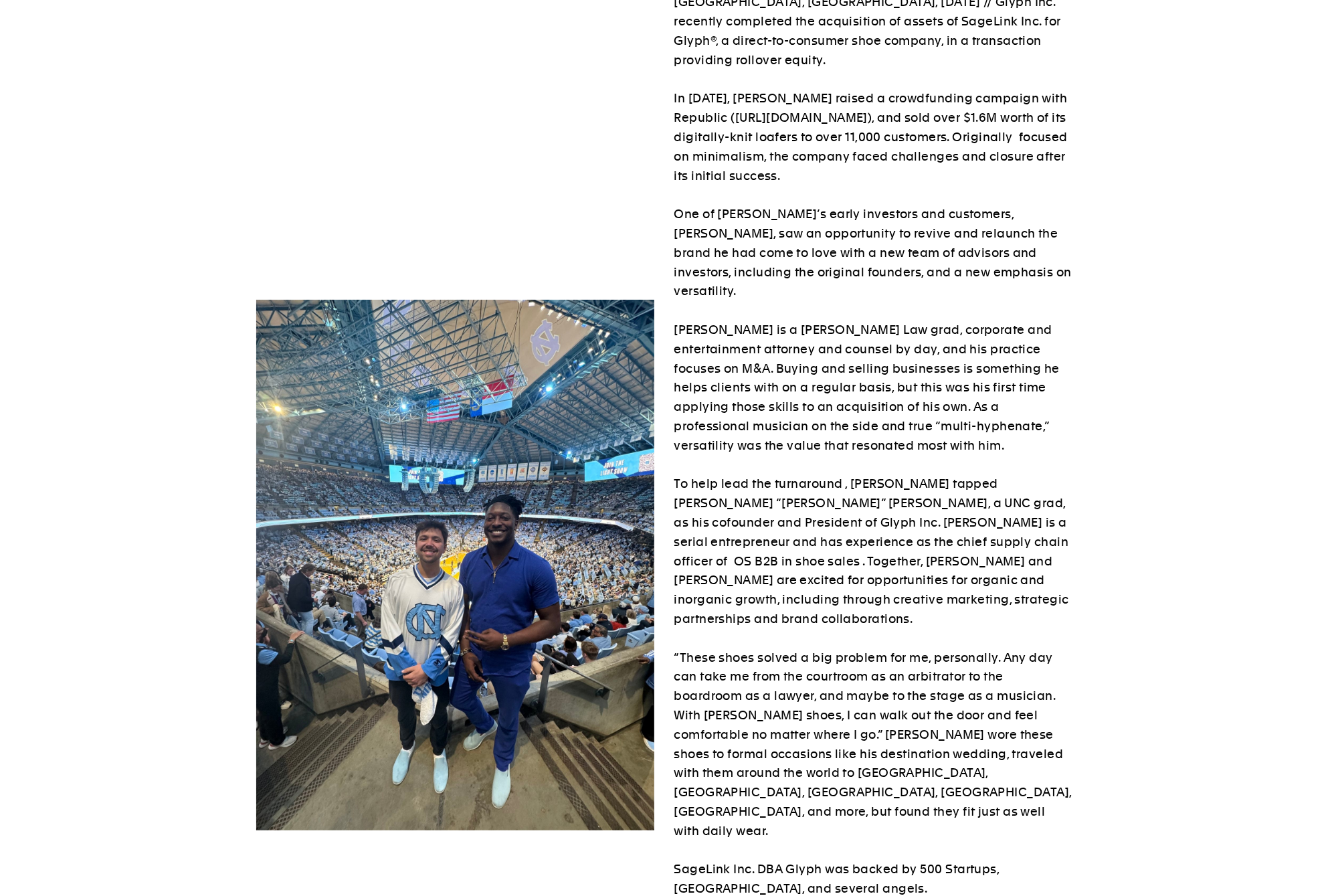
scroll to position [142, 0]
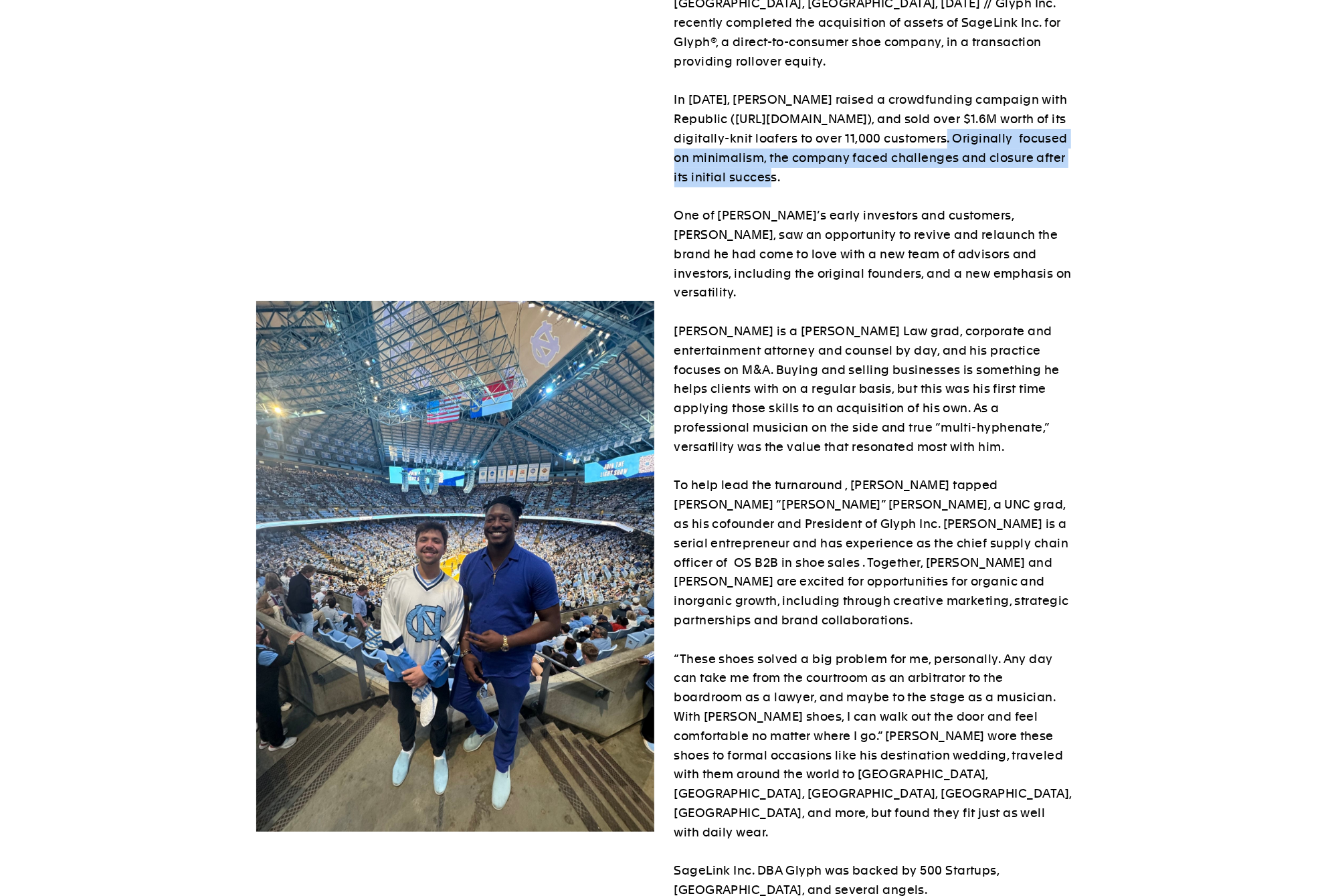
drag, startPoint x: 955, startPoint y: 139, endPoint x: 960, endPoint y: 177, distance: 38.3
click at [959, 178] on p "From SAFE Investor to CEO, Peter Singh and New Team Acquire Glyph RALEIGH, NC, …" at bounding box center [873, 476] width 398 height 1079
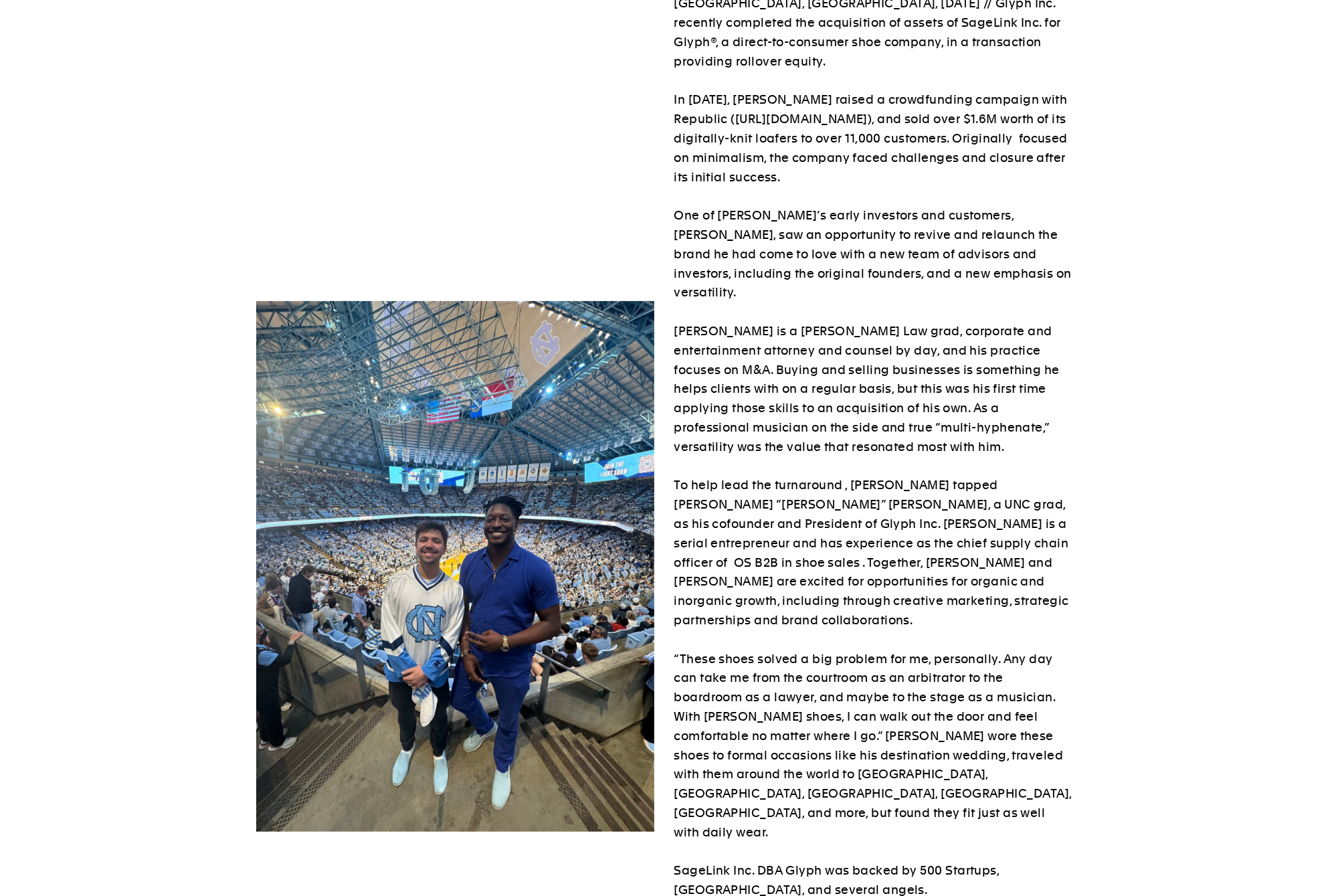
click at [960, 177] on p "From SAFE Investor to CEO, Peter Singh and New Team Acquire Glyph RALEIGH, NC, …" at bounding box center [873, 476] width 398 height 1079
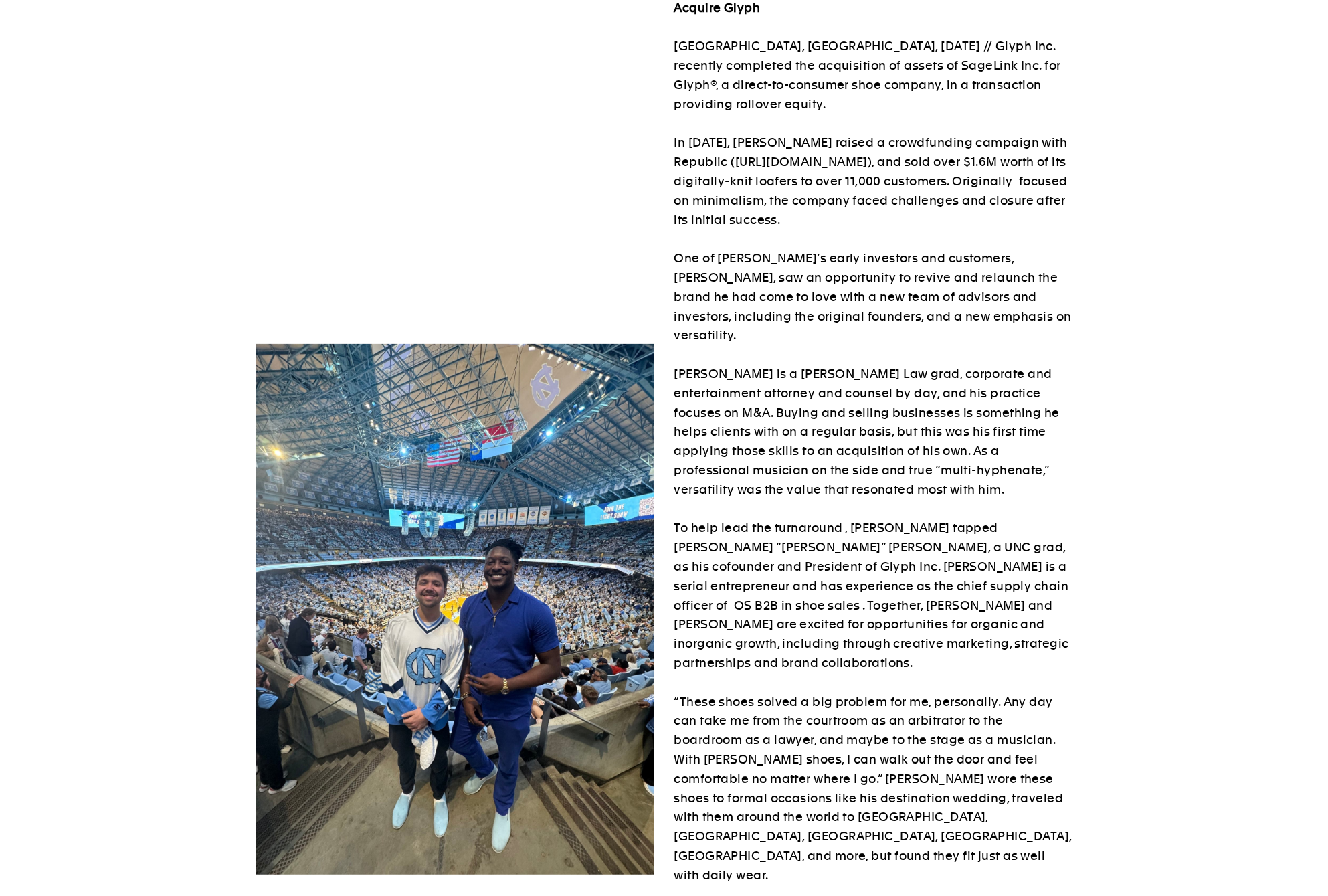
scroll to position [124, 0]
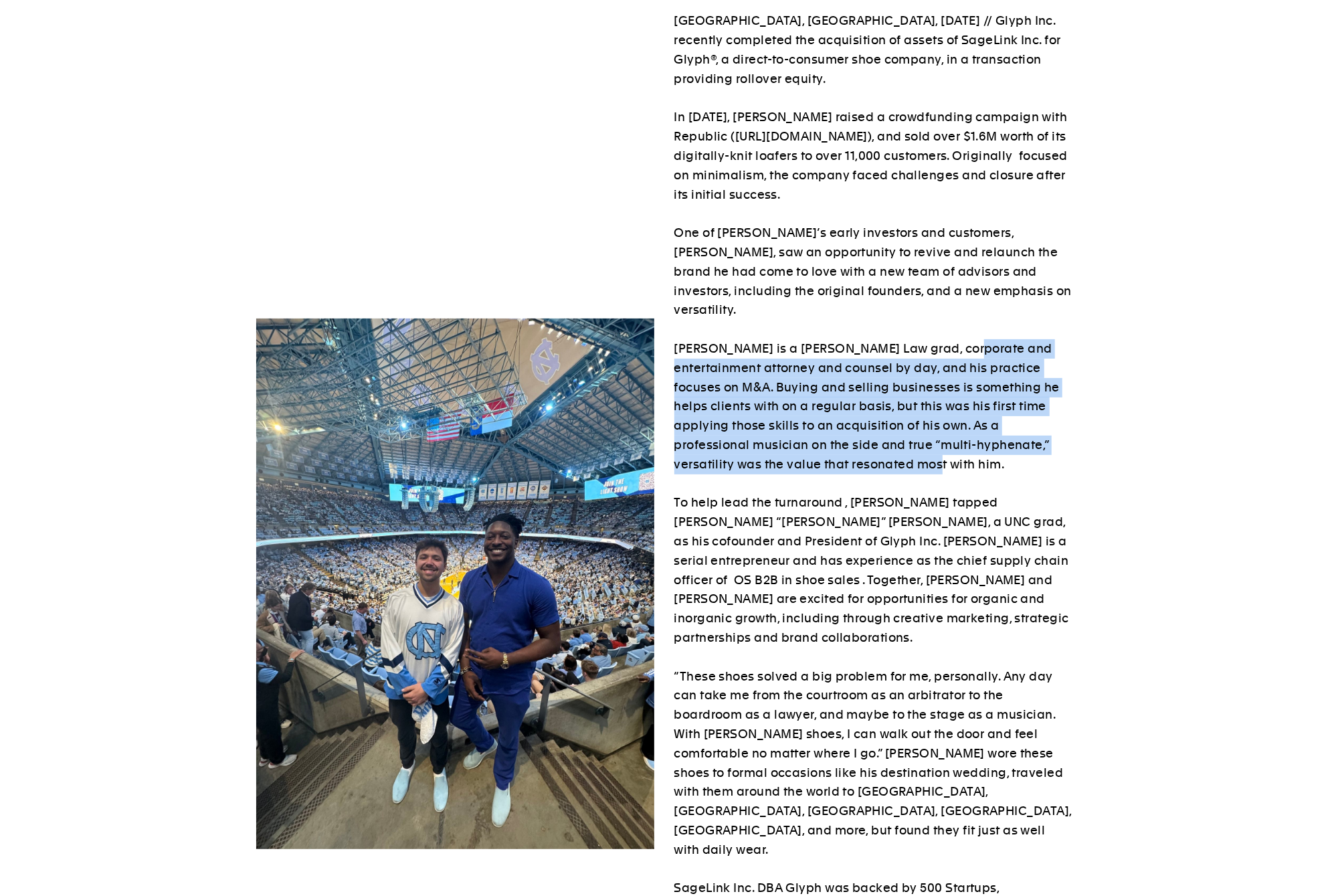
drag, startPoint x: 956, startPoint y: 328, endPoint x: 1023, endPoint y: 439, distance: 129.7
click at [1023, 440] on p "From SAFE Investor to CEO, Peter Singh and New Team Acquire Glyph RALEIGH, NC, …" at bounding box center [873, 493] width 398 height 1079
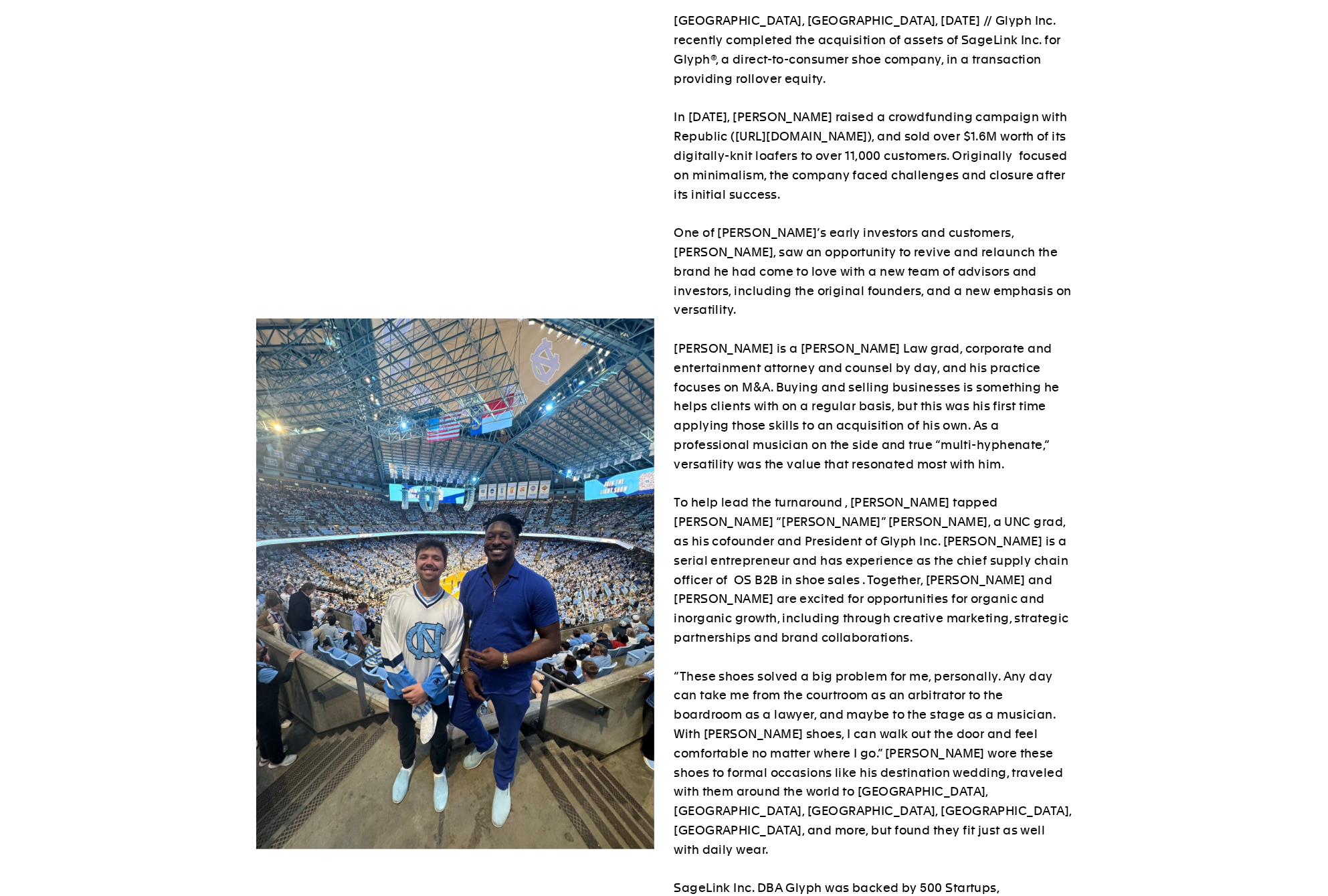
click at [1023, 440] on p "From SAFE Investor to CEO, Peter Singh and New Team Acquire Glyph RALEIGH, NC, …" at bounding box center [873, 493] width 398 height 1079
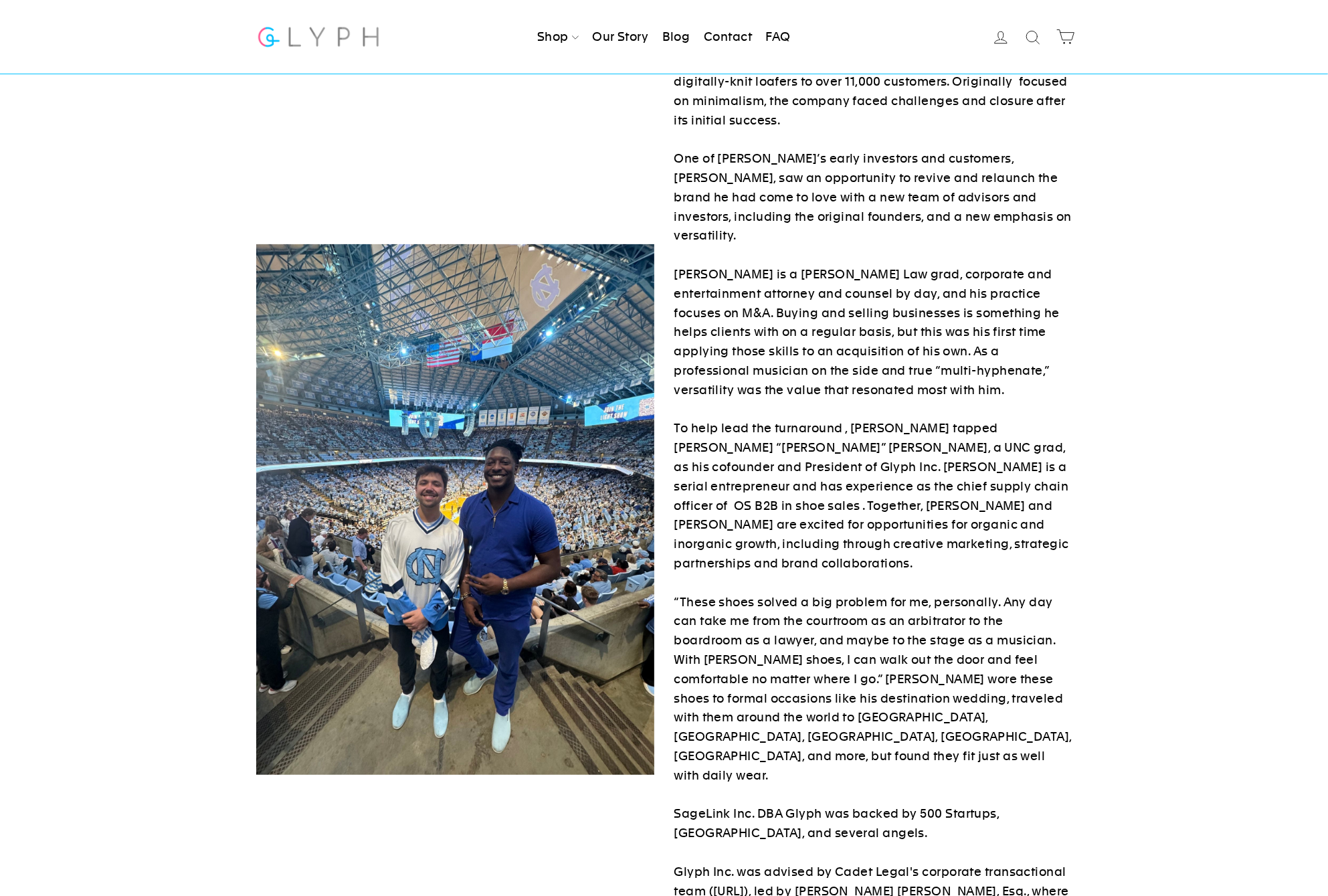
scroll to position [204, 0]
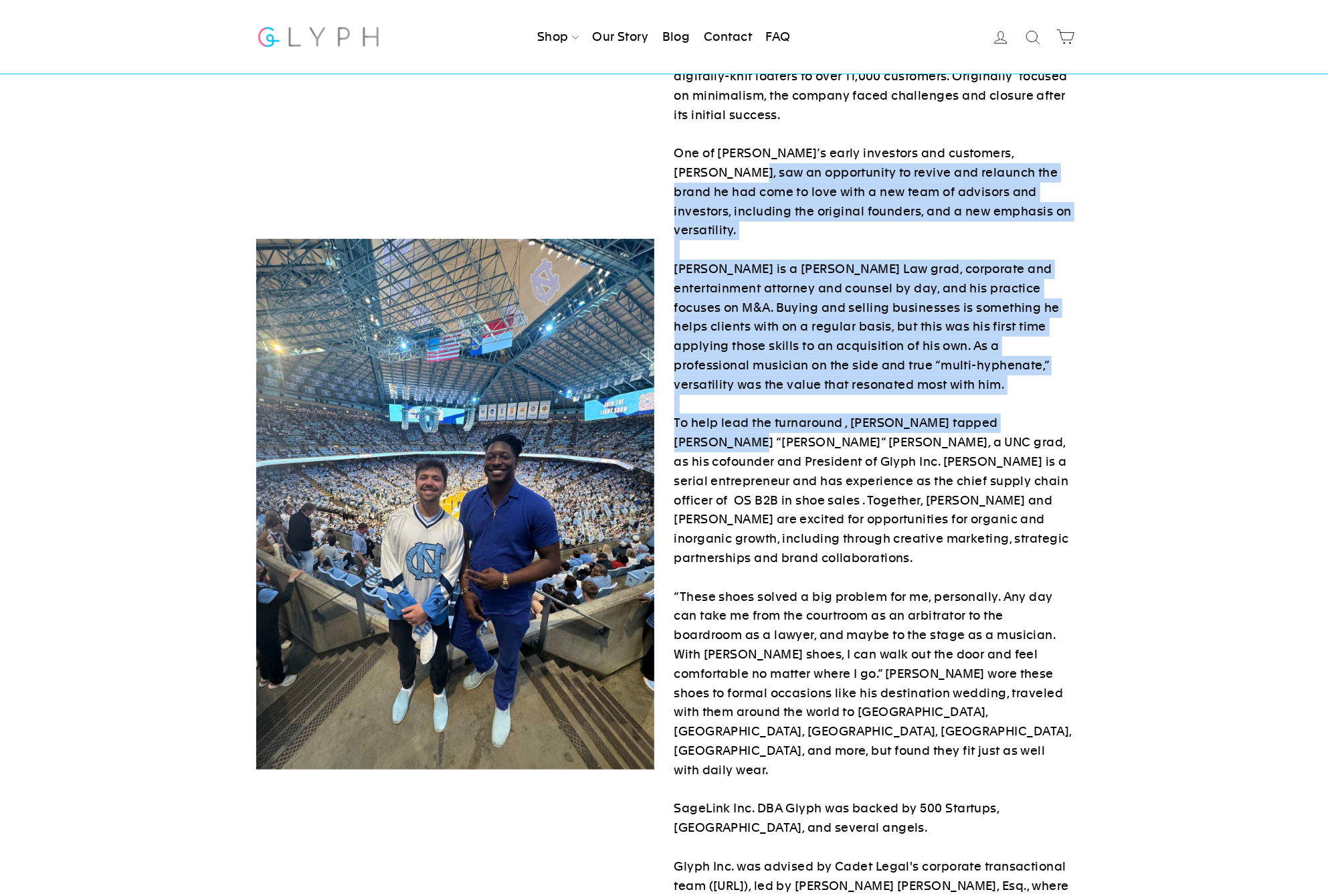
drag, startPoint x: 1063, startPoint y: 406, endPoint x: 686, endPoint y: 148, distance: 456.8
click at [666, 156] on div "From SAFE Investor to CEO, Peter Singh and New Team Acquire Glyph RALEIGH, NC, …" at bounding box center [863, 504] width 418 height 1260
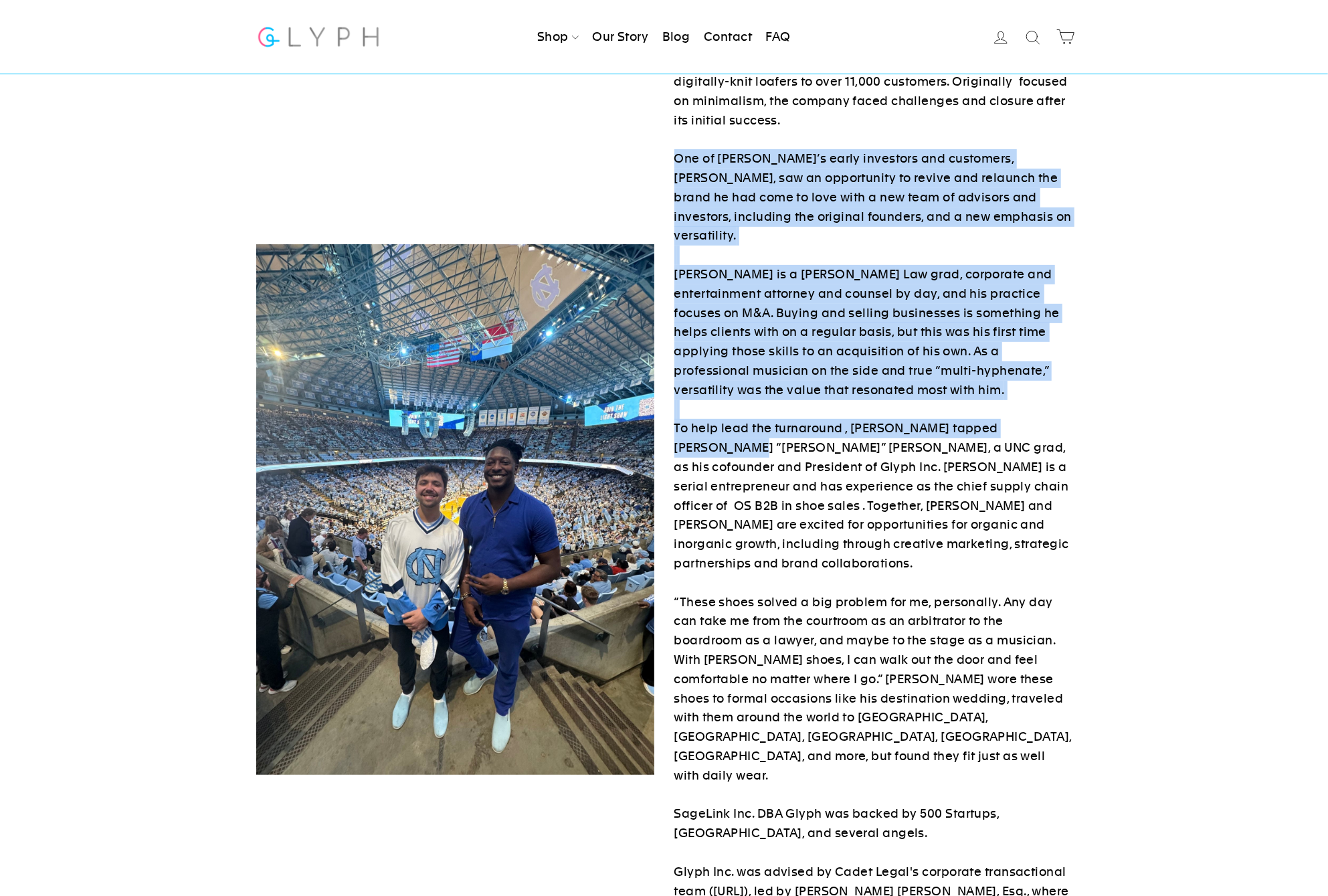
click at [768, 151] on p "From SAFE Investor to CEO, Peter Singh and New Team Acquire Glyph RALEIGH, NC, …" at bounding box center [873, 419] width 398 height 1079
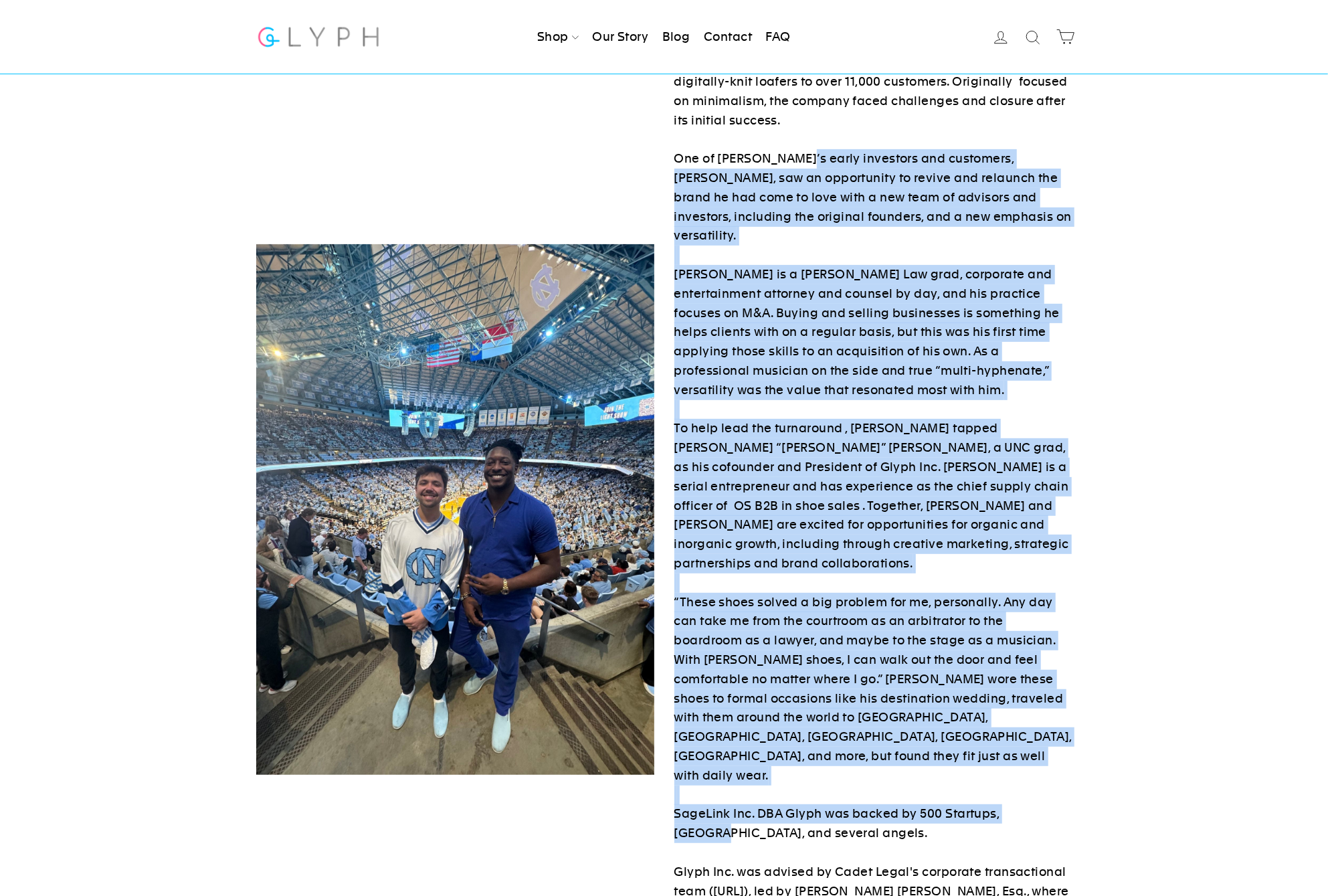
drag, startPoint x: 795, startPoint y: 159, endPoint x: 1108, endPoint y: 740, distance: 659.9
click at [1114, 743] on div "From SAFE Investor to CEO, Peter Singh and New Team Acquire Glyph RALEIGH, NC, …" at bounding box center [664, 510] width 1328 height 1260
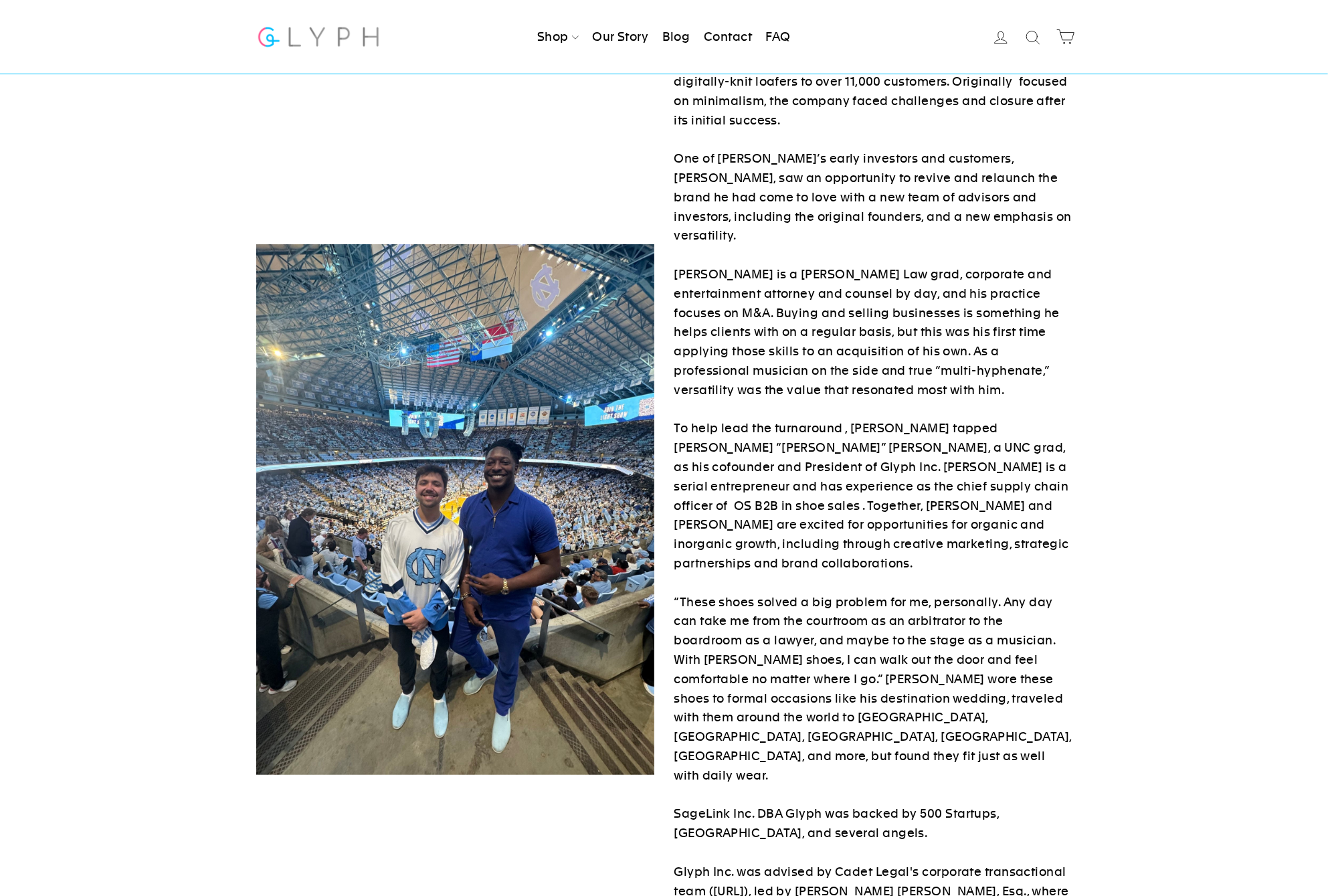
click at [964, 675] on p "From SAFE Investor to CEO, Peter Singh and New Team Acquire Glyph RALEIGH, NC, …" at bounding box center [873, 419] width 398 height 1079
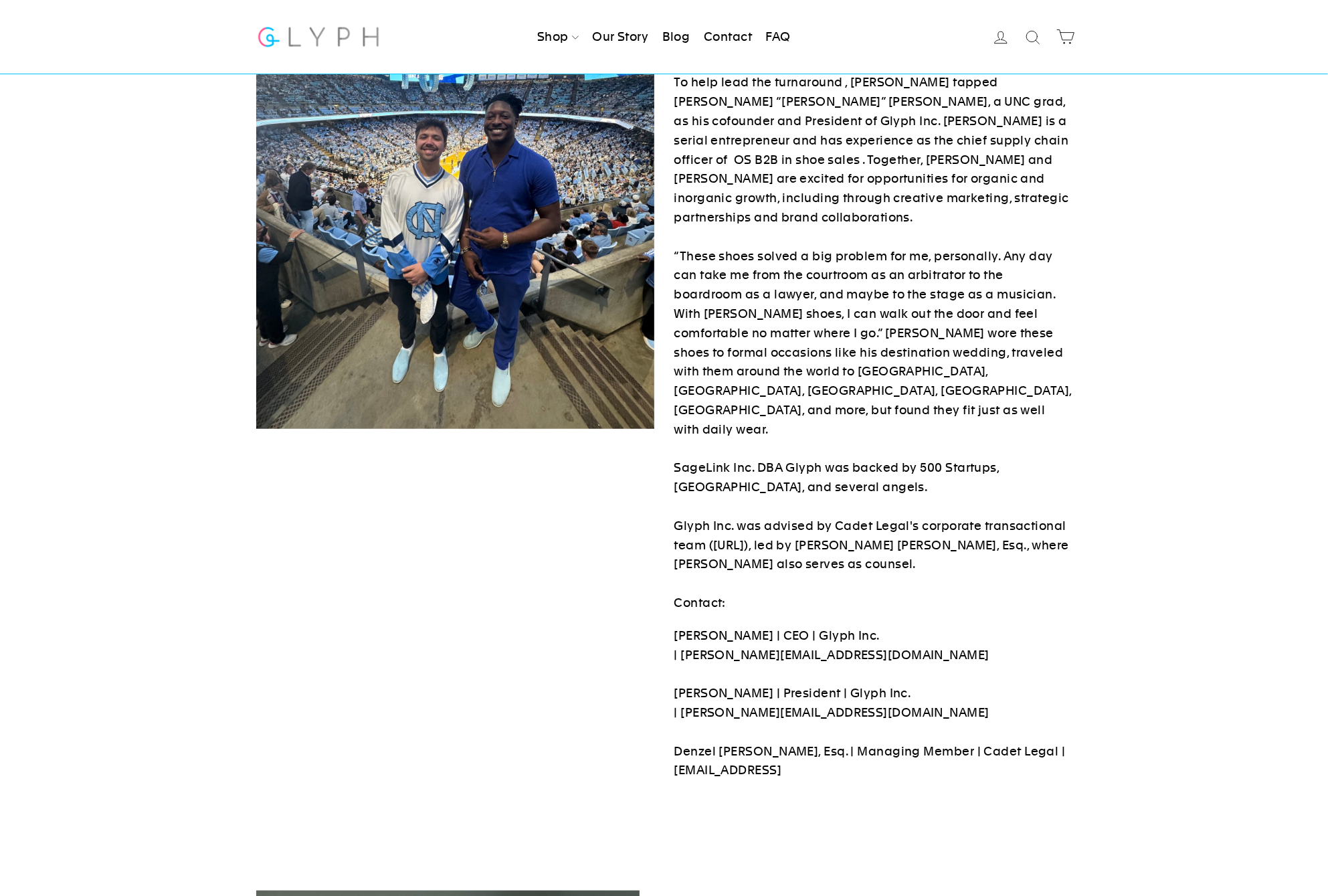
scroll to position [547, 0]
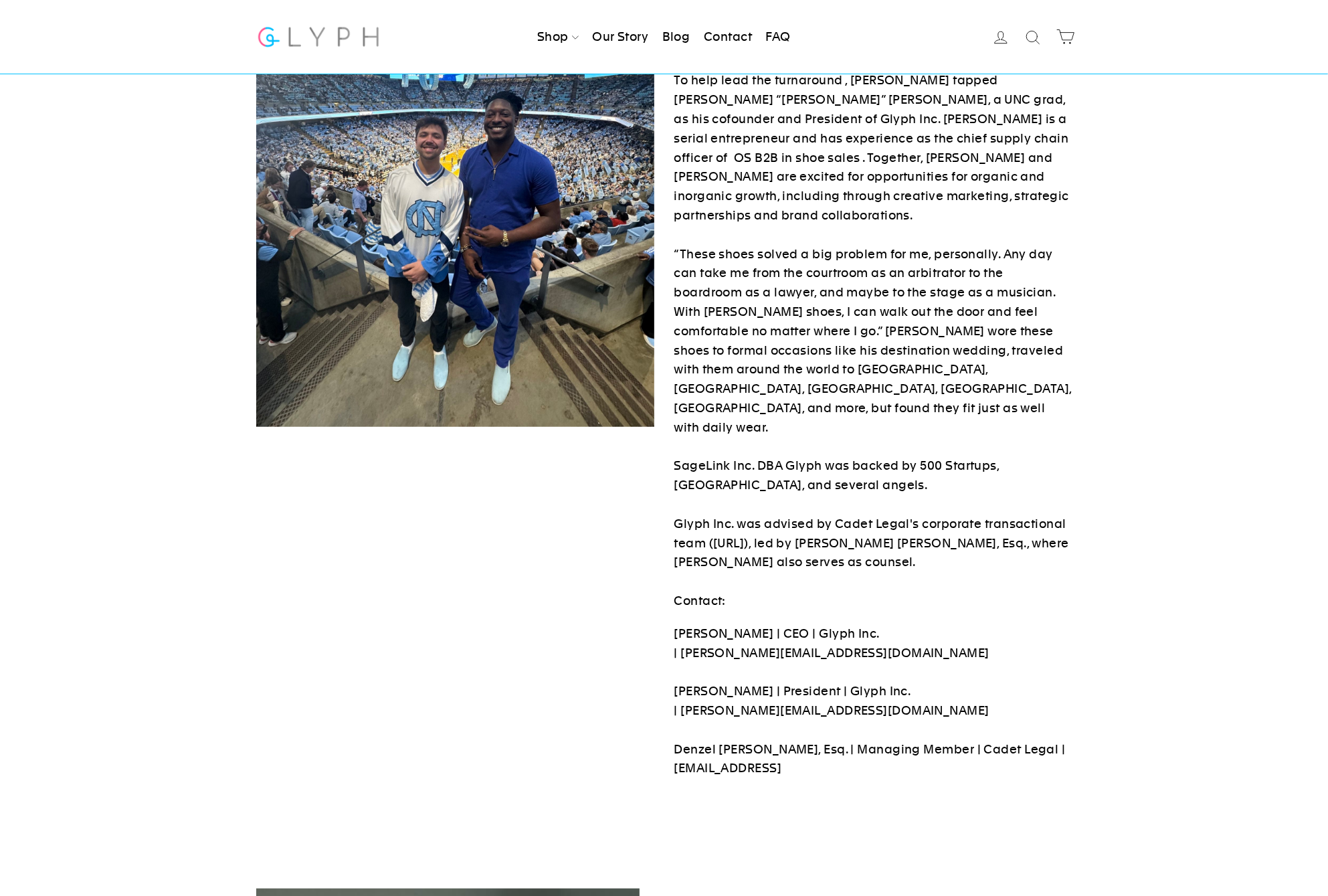
drag, startPoint x: 755, startPoint y: 231, endPoint x: 734, endPoint y: 220, distance: 23.7
click at [728, 215] on p "From SAFE Investor to CEO, Peter Singh and New Team Acquire Glyph RALEIGH, NC, …" at bounding box center [873, 71] width 398 height 1079
drag, startPoint x: 769, startPoint y: 243, endPoint x: 760, endPoint y: 227, distance: 18.4
click at [769, 242] on p "From SAFE Investor to CEO, Peter Singh and New Team Acquire Glyph RALEIGH, NC, …" at bounding box center [873, 71] width 398 height 1079
drag, startPoint x: 759, startPoint y: 227, endPoint x: 905, endPoint y: 407, distance: 231.8
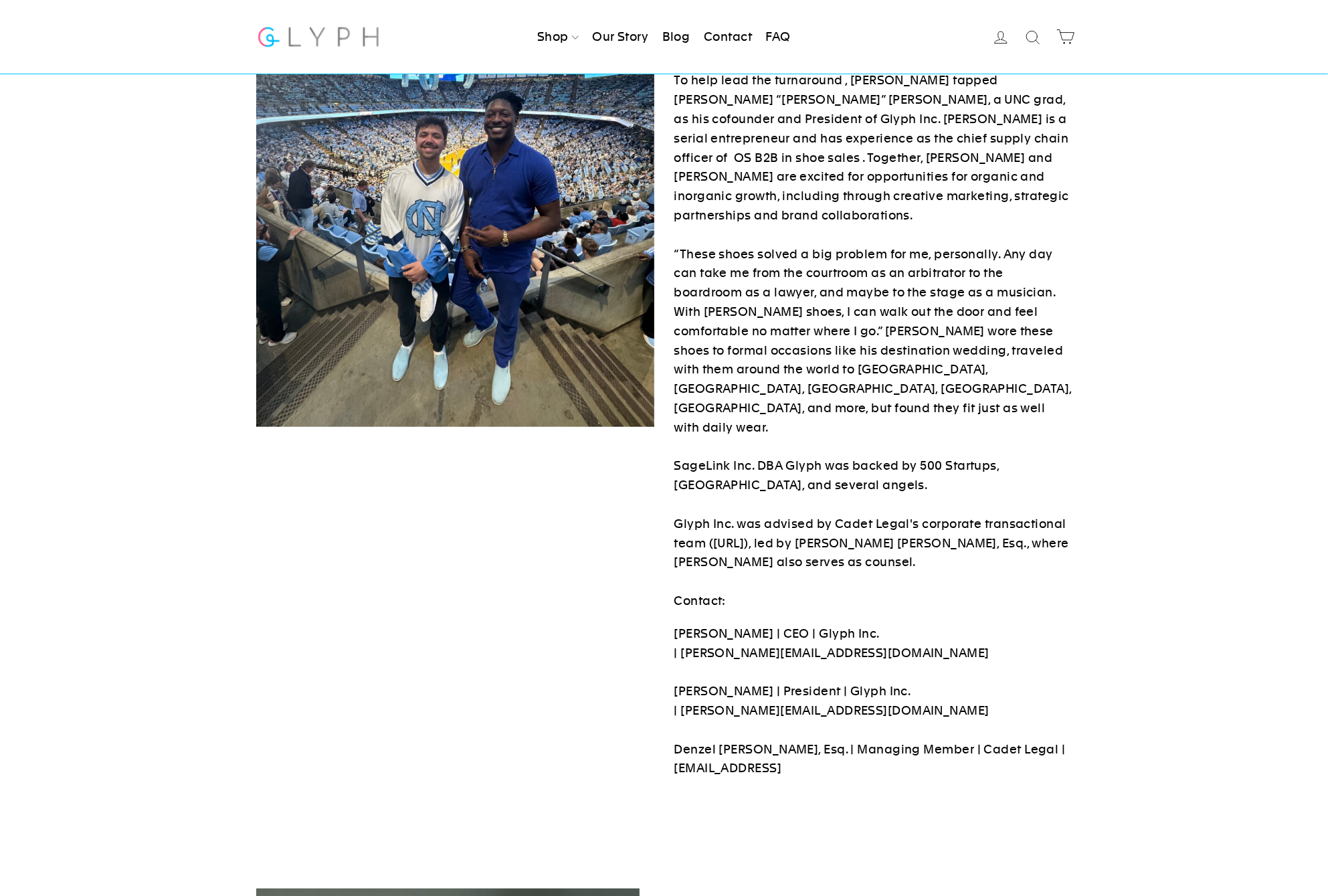
click at [905, 407] on p "From SAFE Investor to CEO, Peter Singh and New Team Acquire Glyph RALEIGH, NC, …" at bounding box center [873, 71] width 398 height 1079
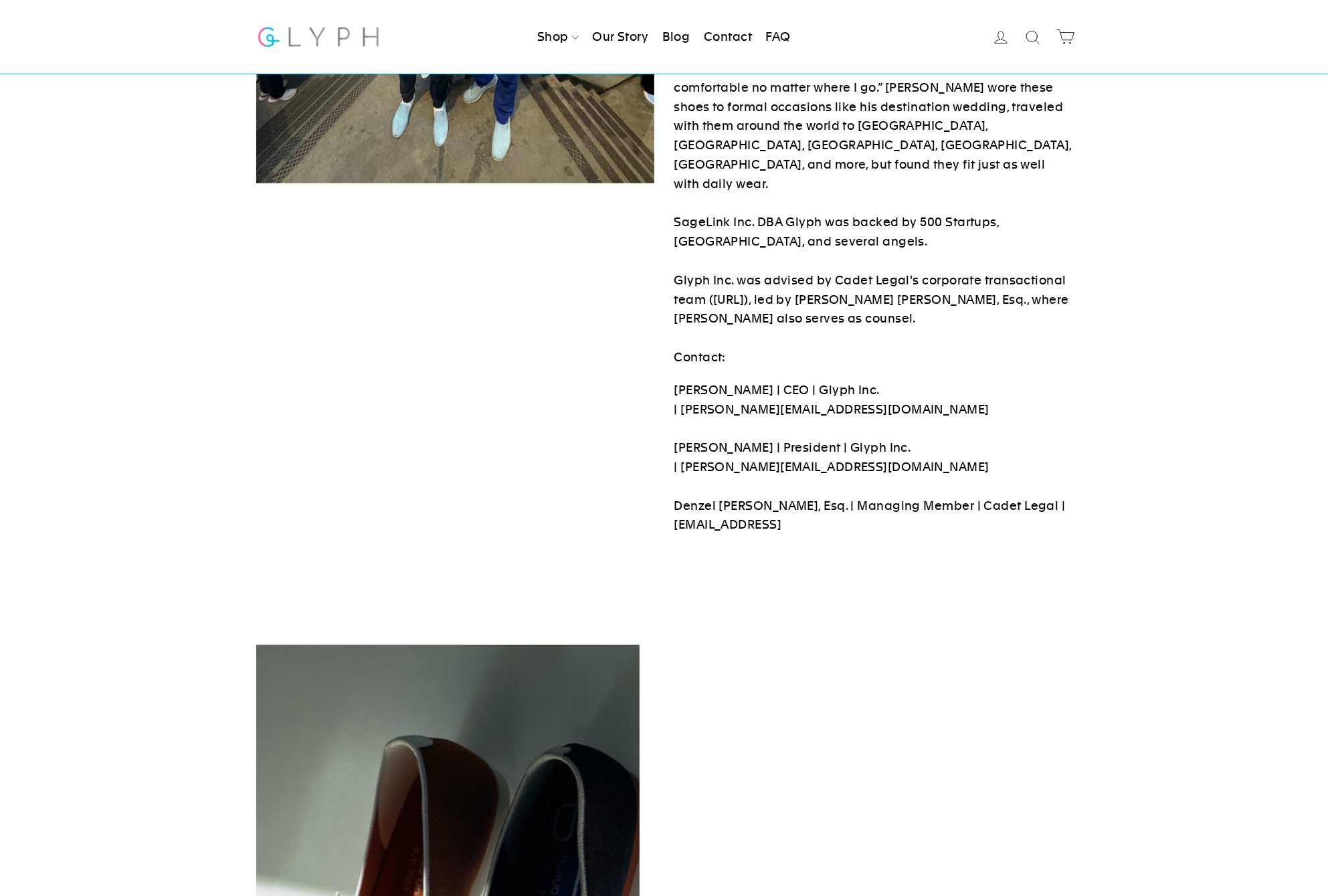
scroll to position [792, 0]
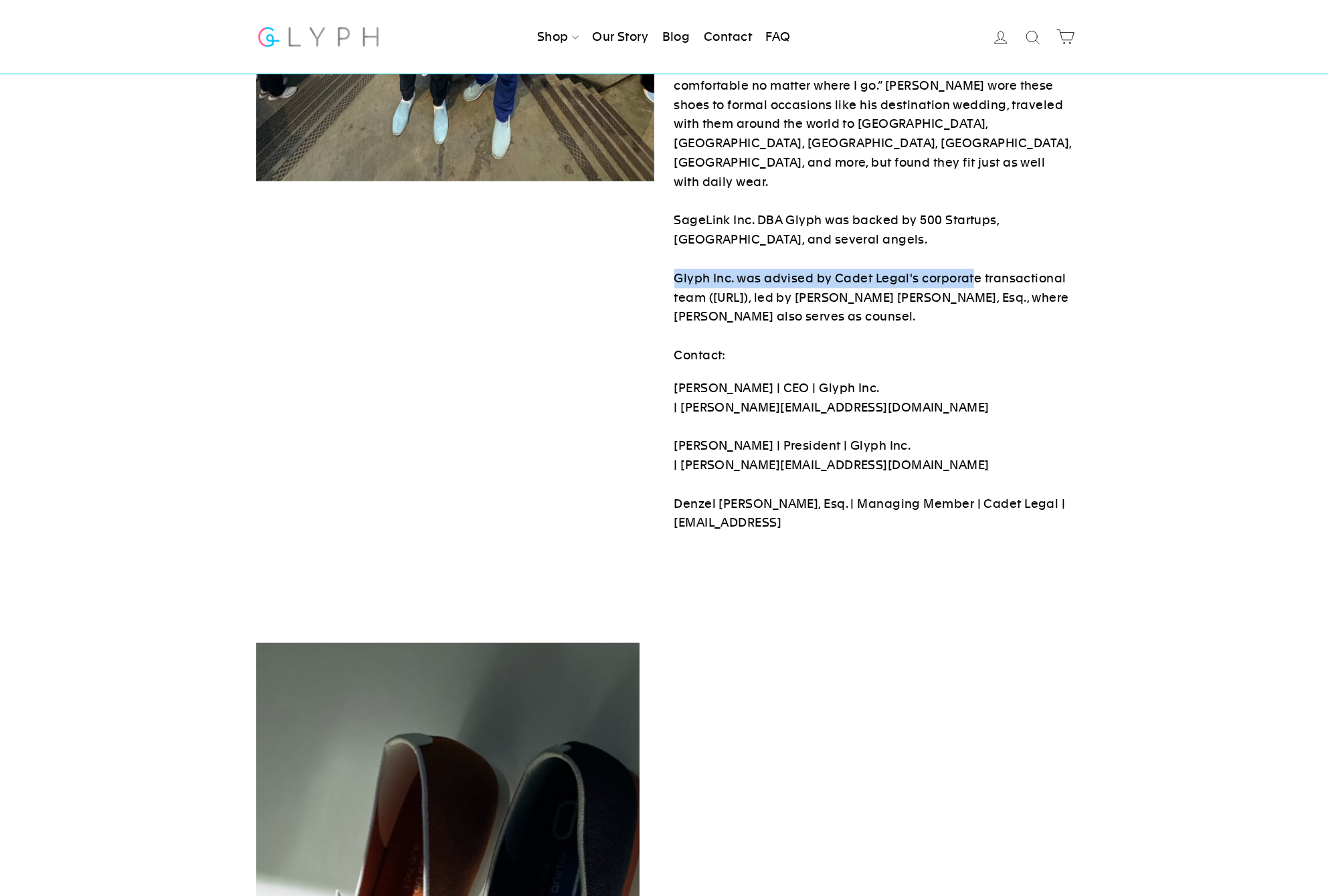
drag, startPoint x: 894, startPoint y: 207, endPoint x: 760, endPoint y: 214, distance: 134.2
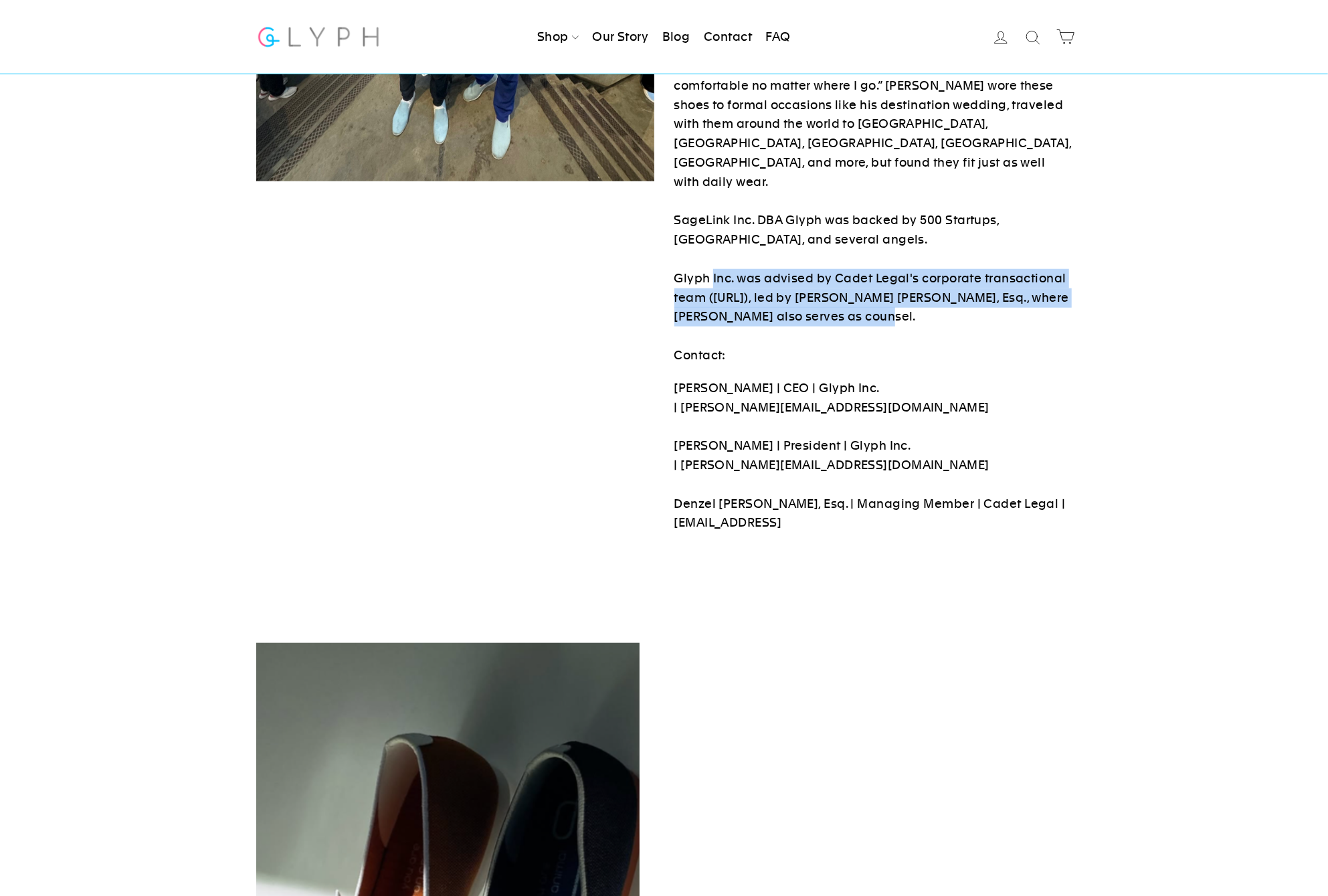
drag, startPoint x: 899, startPoint y: 243, endPoint x: 714, endPoint y: 204, distance: 189.1
drag, startPoint x: 811, startPoint y: 211, endPoint x: 846, endPoint y: 221, distance: 36.4
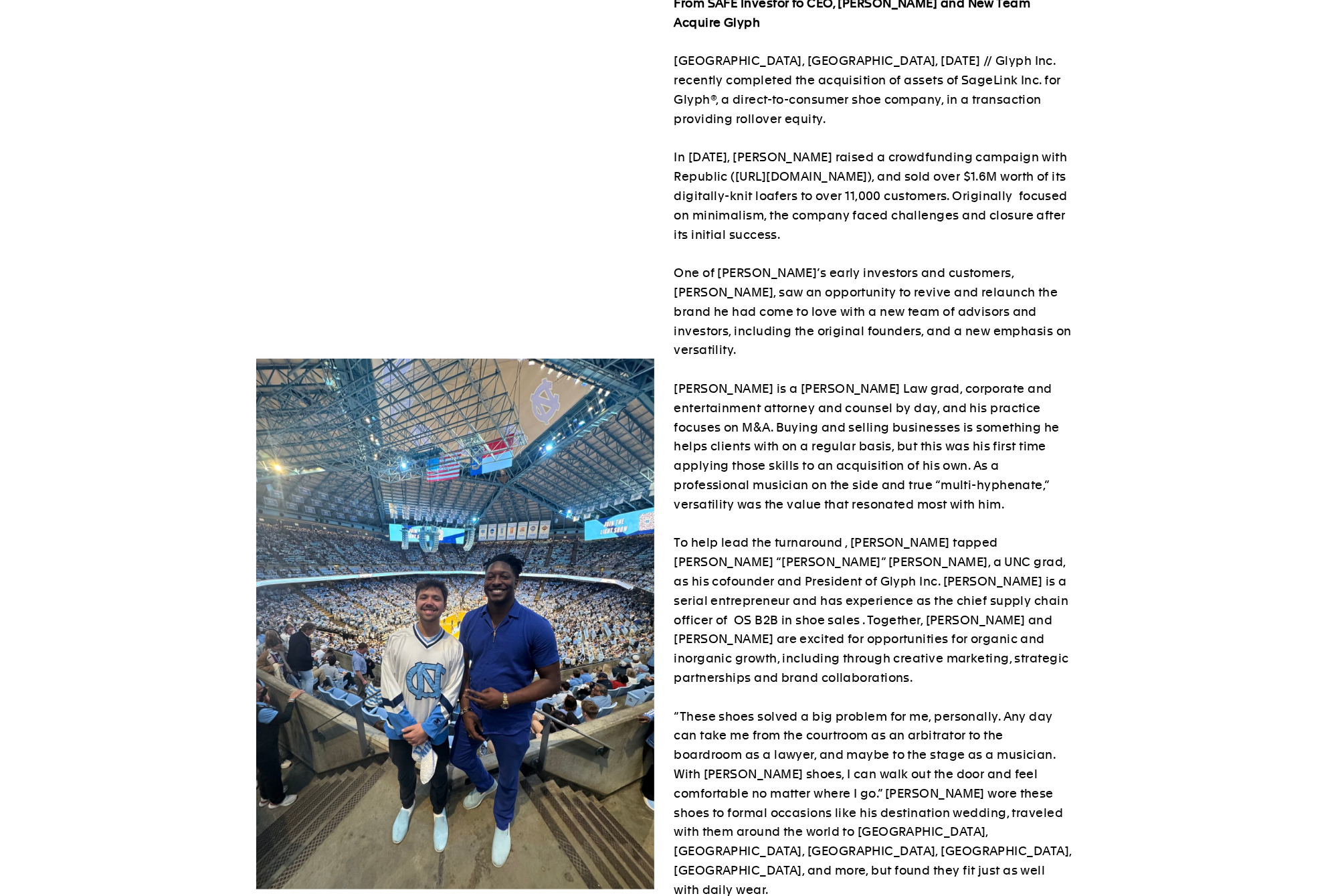
scroll to position [84, 0]
click at [1052, 447] on p "From SAFE Investor to CEO, Peter Singh and New Team Acquire Glyph RALEIGH, NC, …" at bounding box center [873, 534] width 398 height 1079
